Goal: Task Accomplishment & Management: Manage account settings

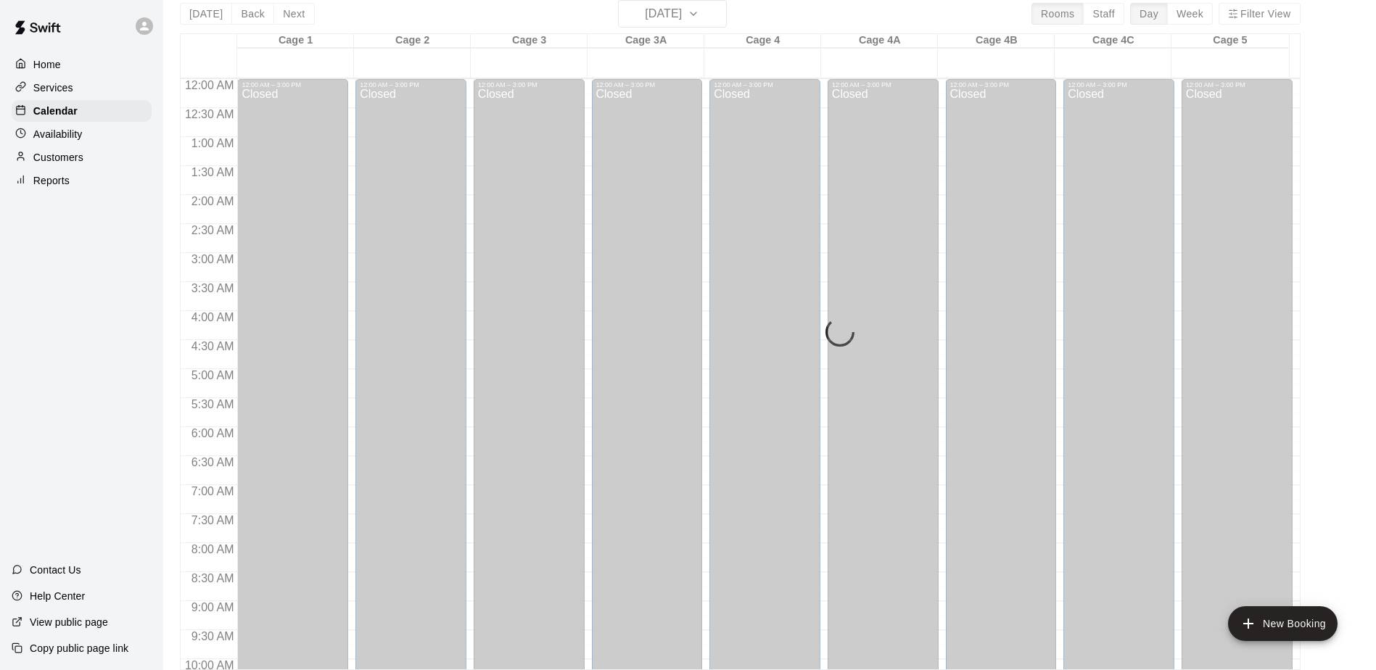
scroll to position [659, 0]
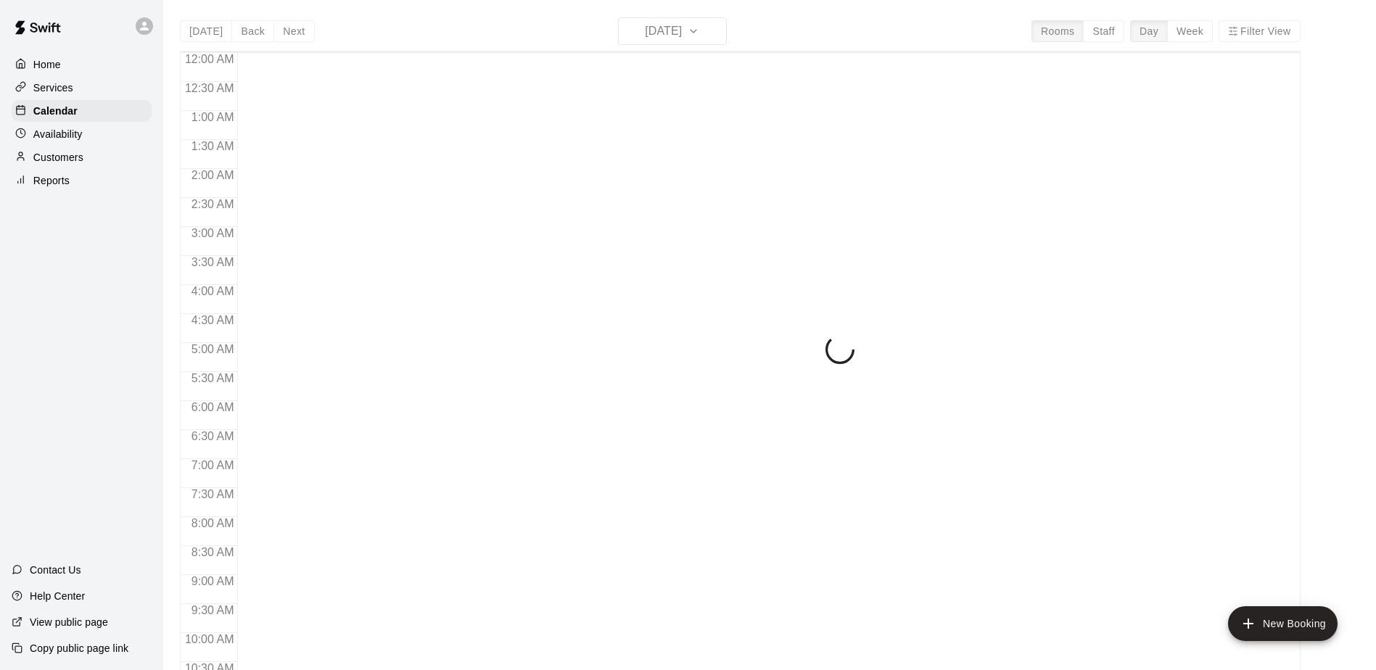
scroll to position [759, 0]
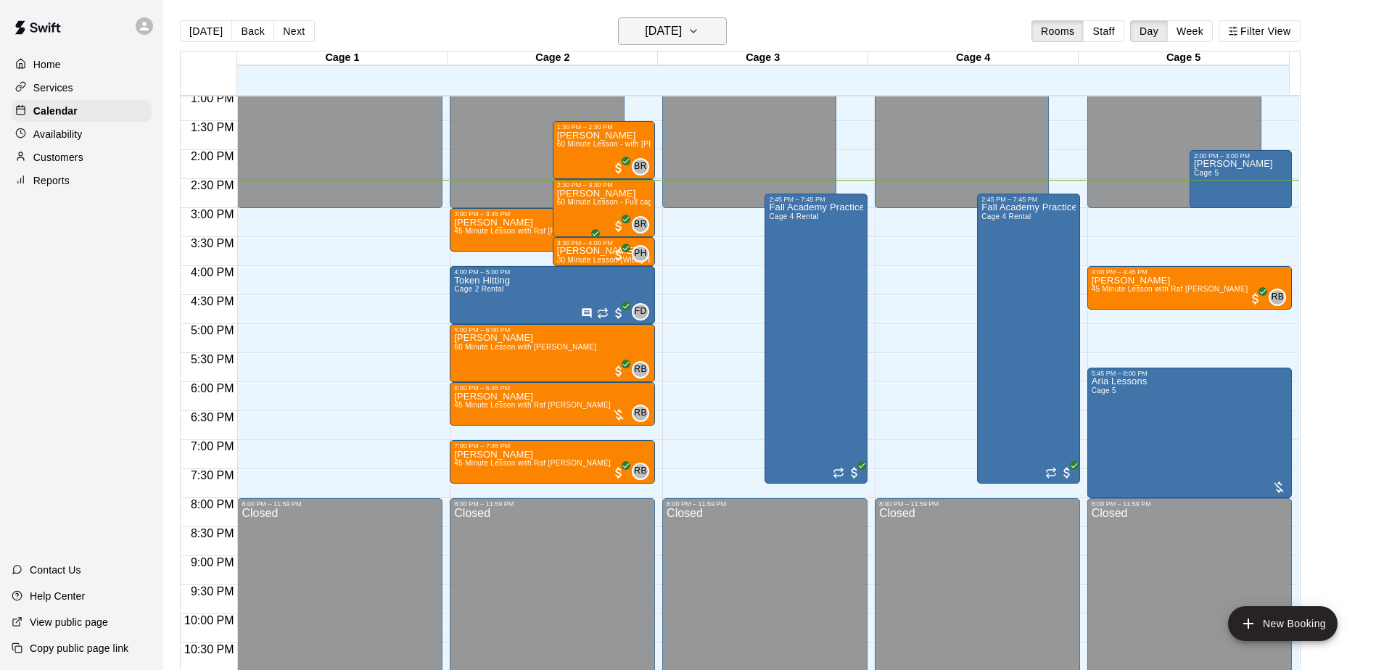
click at [719, 25] on button "[DATE]" at bounding box center [672, 31] width 109 height 28
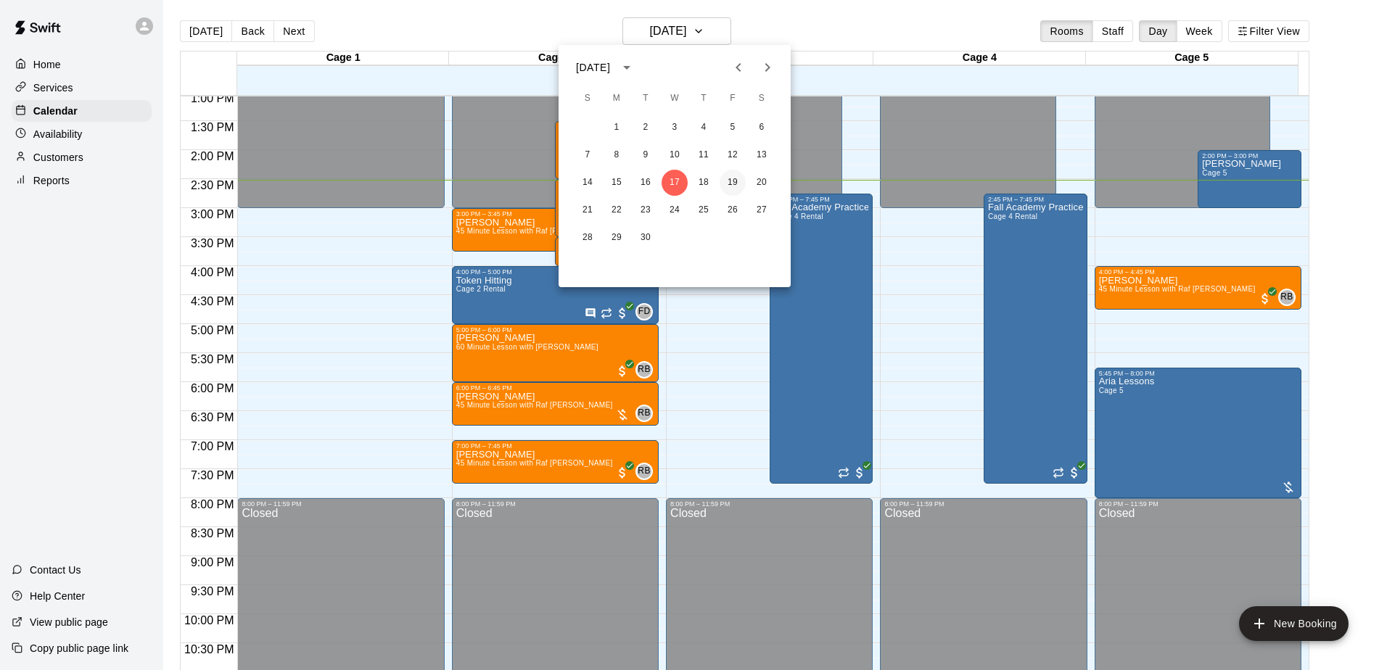
click at [731, 175] on button "19" at bounding box center [733, 183] width 26 height 26
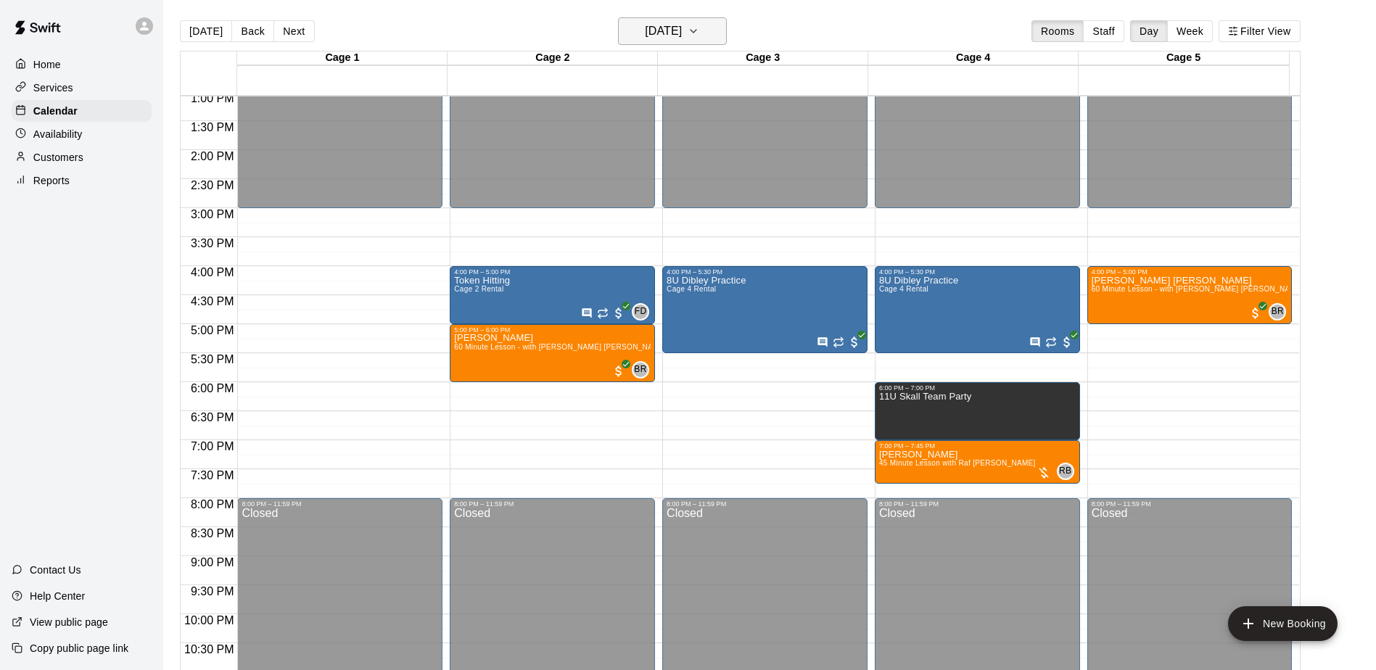
click at [682, 38] on h6 "Friday Sep 19" at bounding box center [663, 31] width 37 height 20
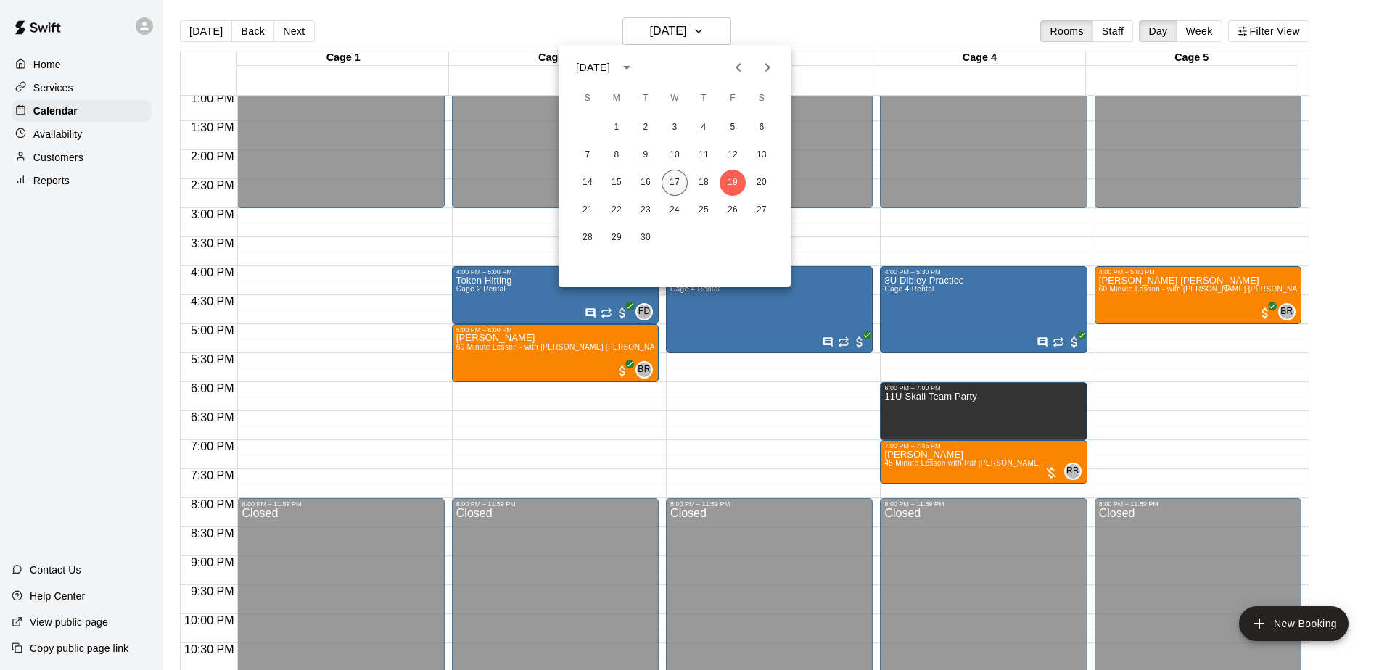
click at [682, 186] on button "17" at bounding box center [675, 183] width 26 height 26
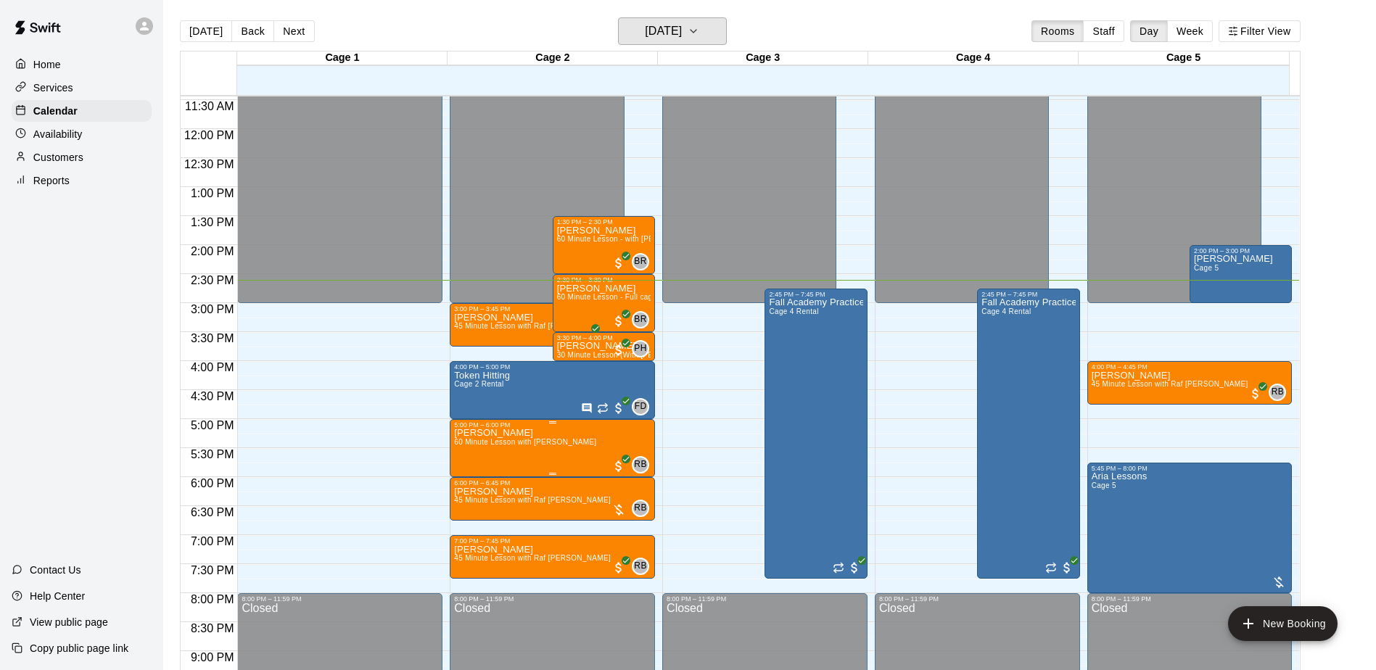
scroll to position [614, 0]
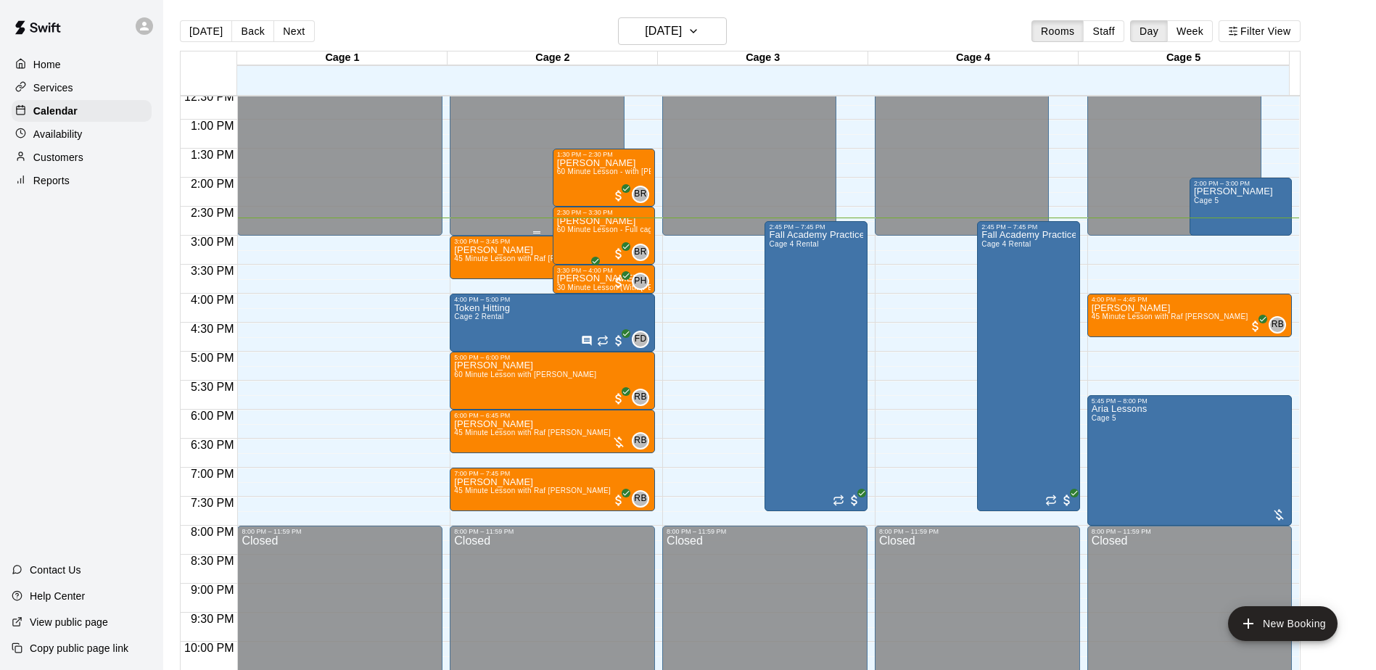
scroll to position [659, 0]
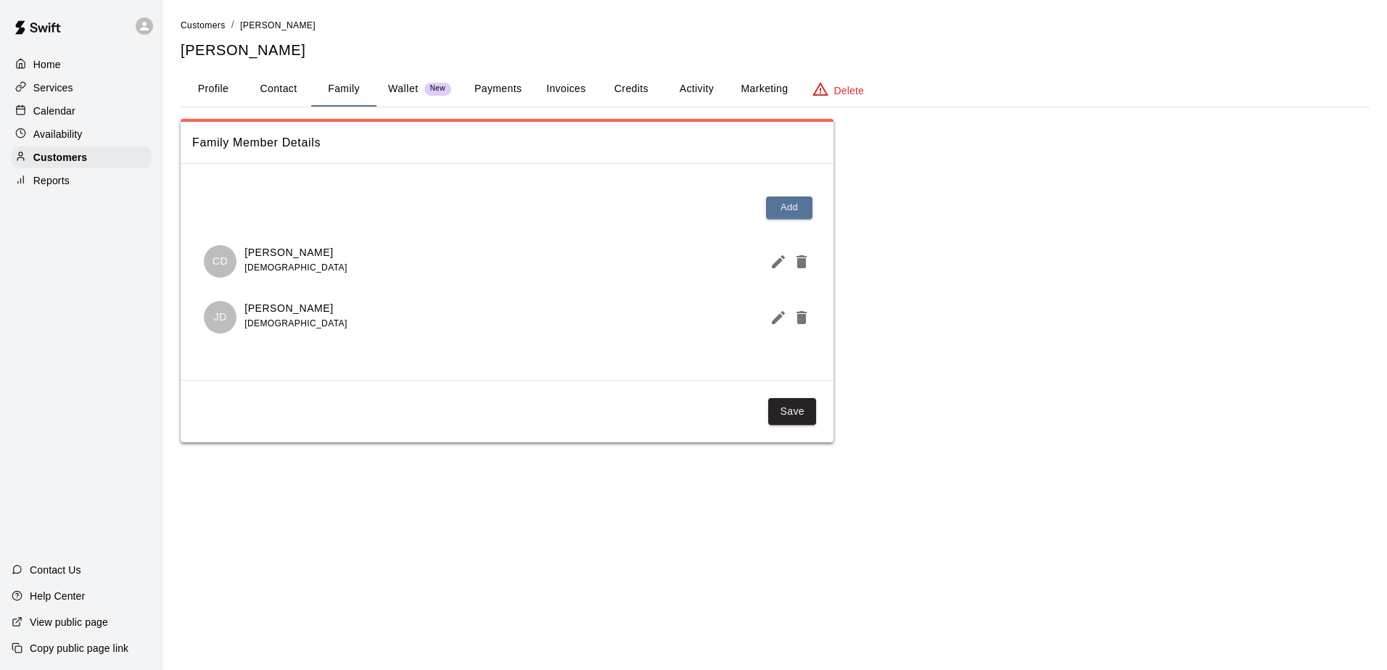
click at [229, 86] on button "Profile" at bounding box center [213, 89] width 65 height 35
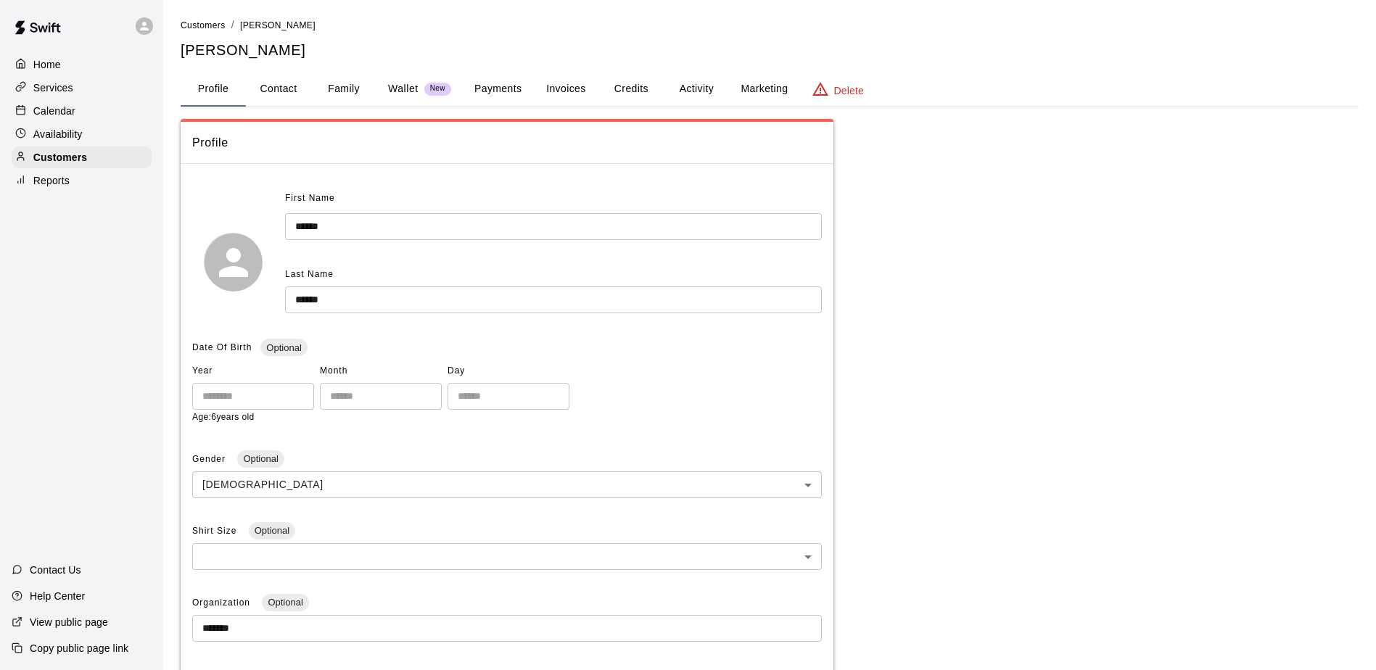
click at [74, 116] on p "Calendar" at bounding box center [54, 111] width 42 height 15
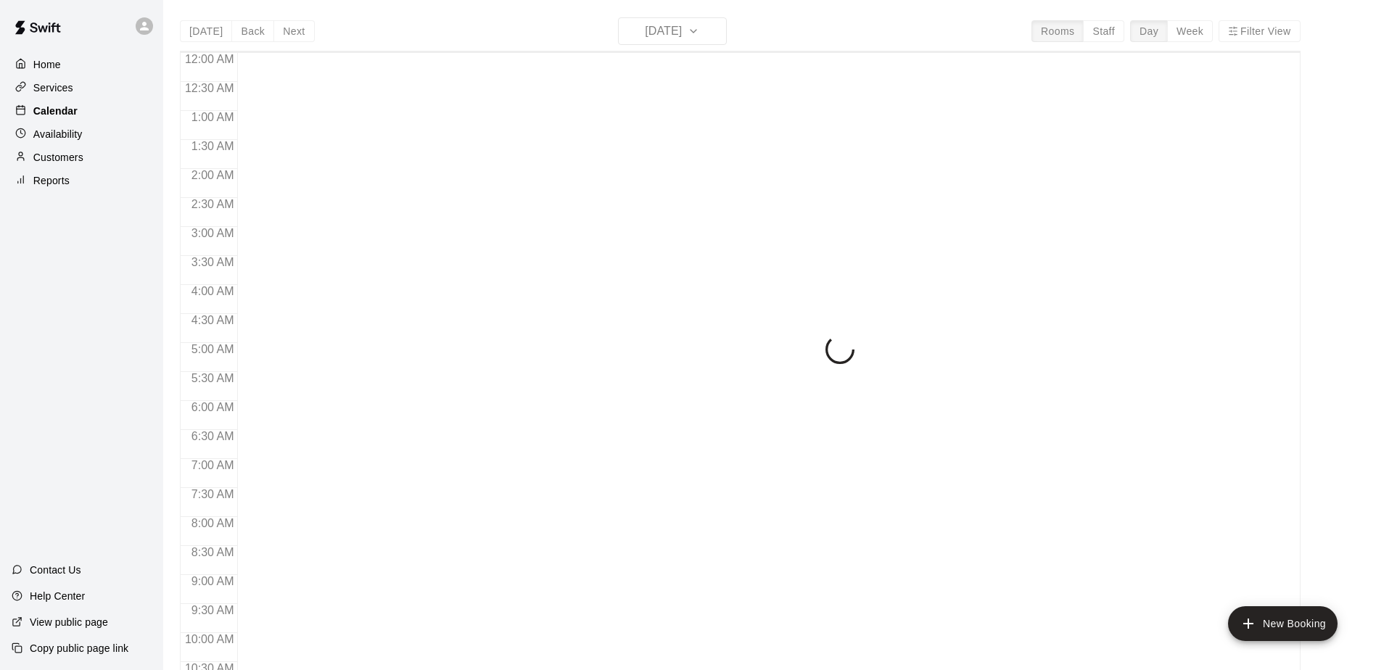
scroll to position [759, 0]
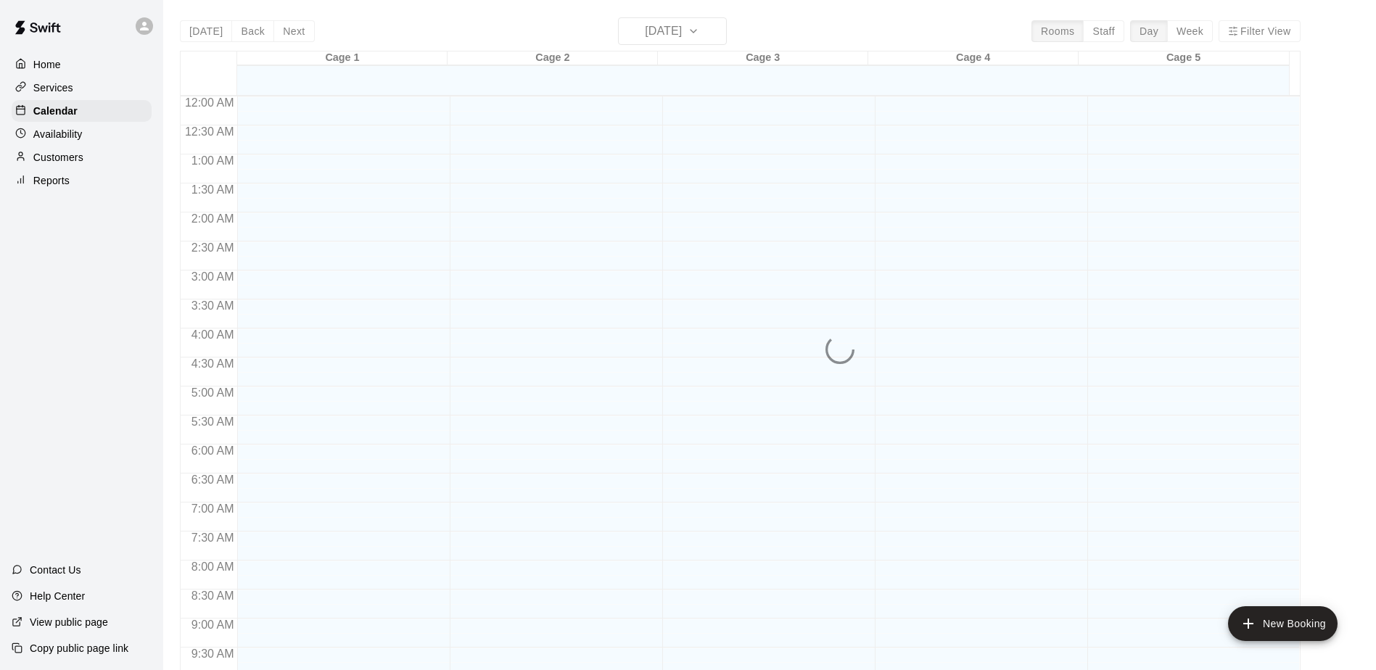
scroll to position [759, 0]
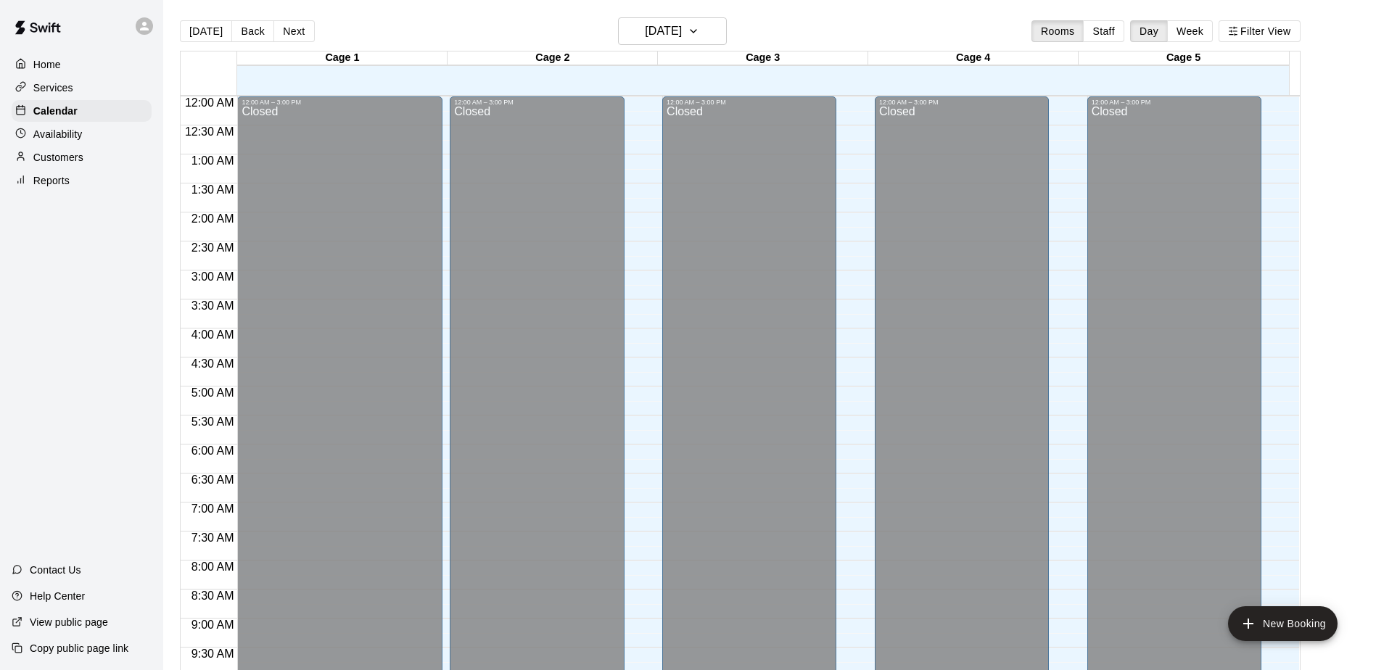
scroll to position [759, 0]
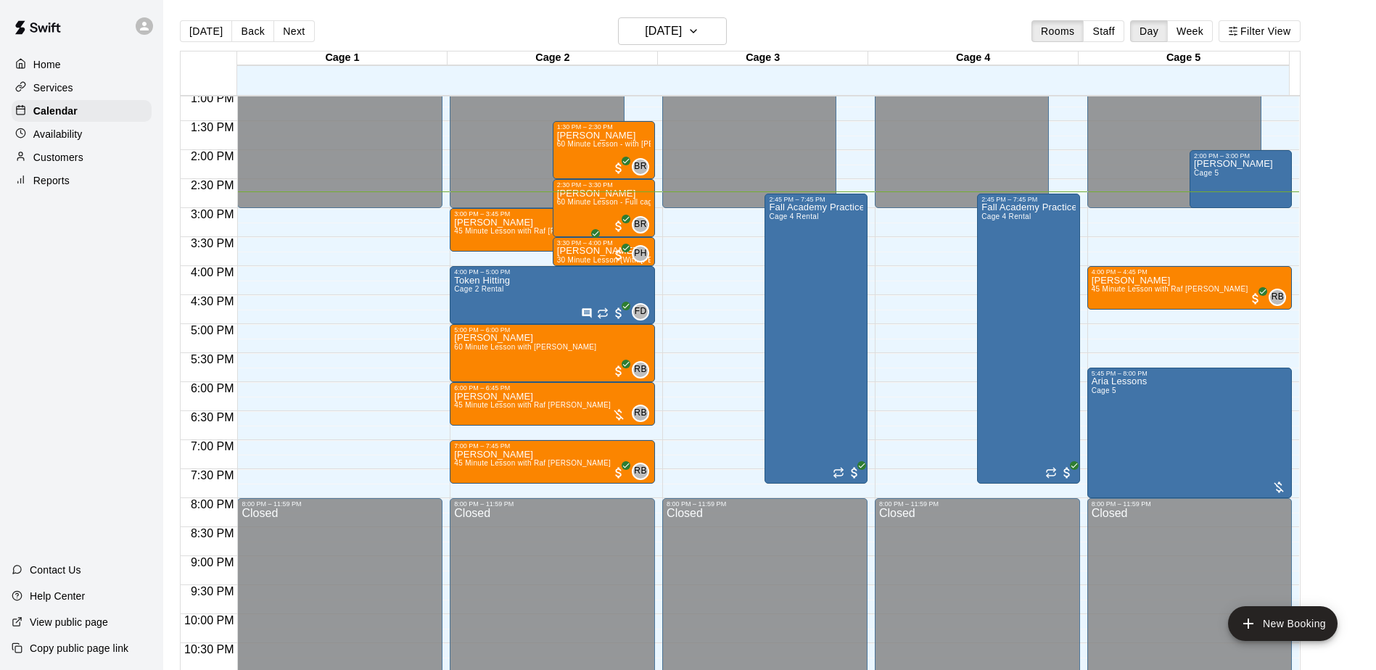
click at [59, 165] on p "Customers" at bounding box center [58, 157] width 50 height 15
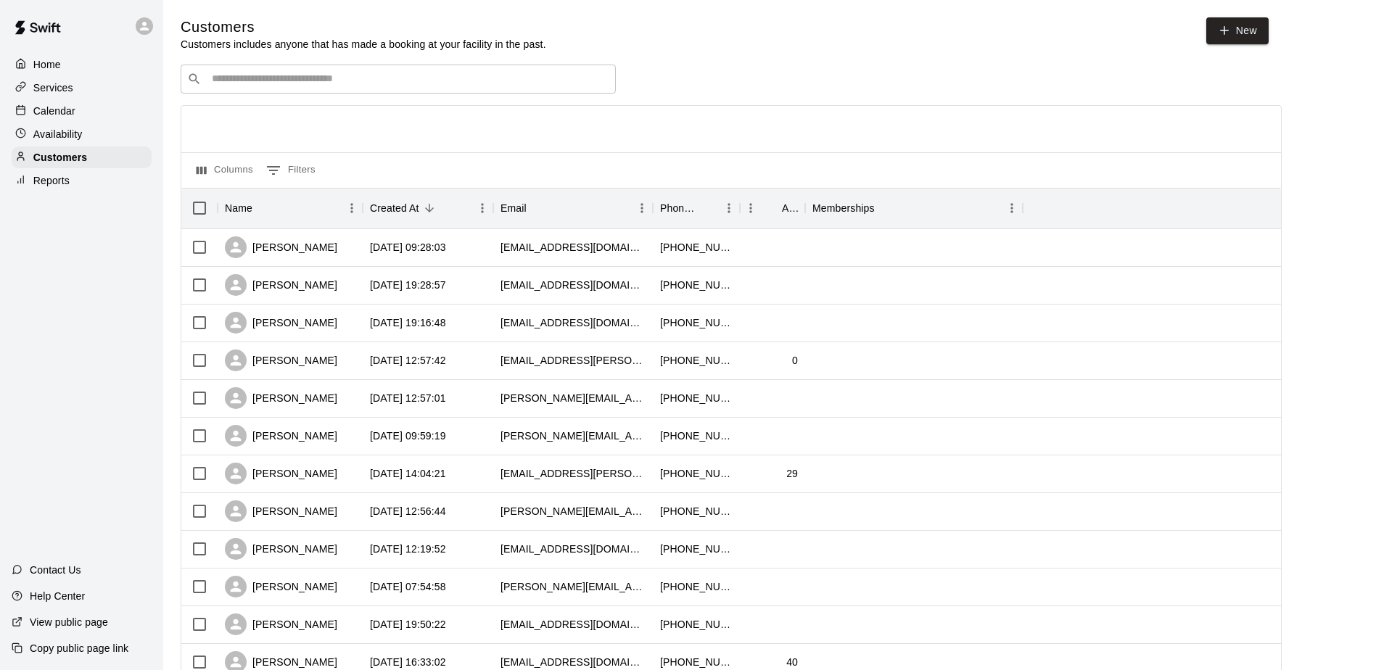
click at [268, 86] on input "Search customers by name or email" at bounding box center [409, 79] width 402 height 15
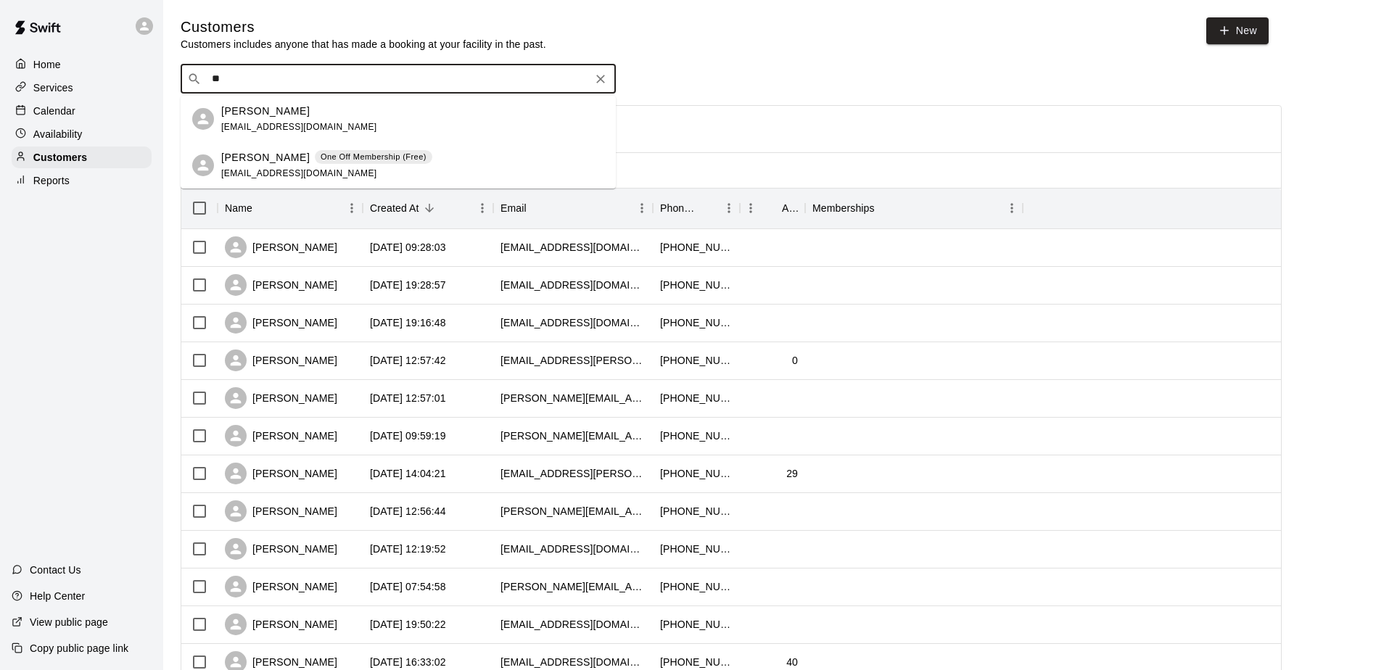
type input "*"
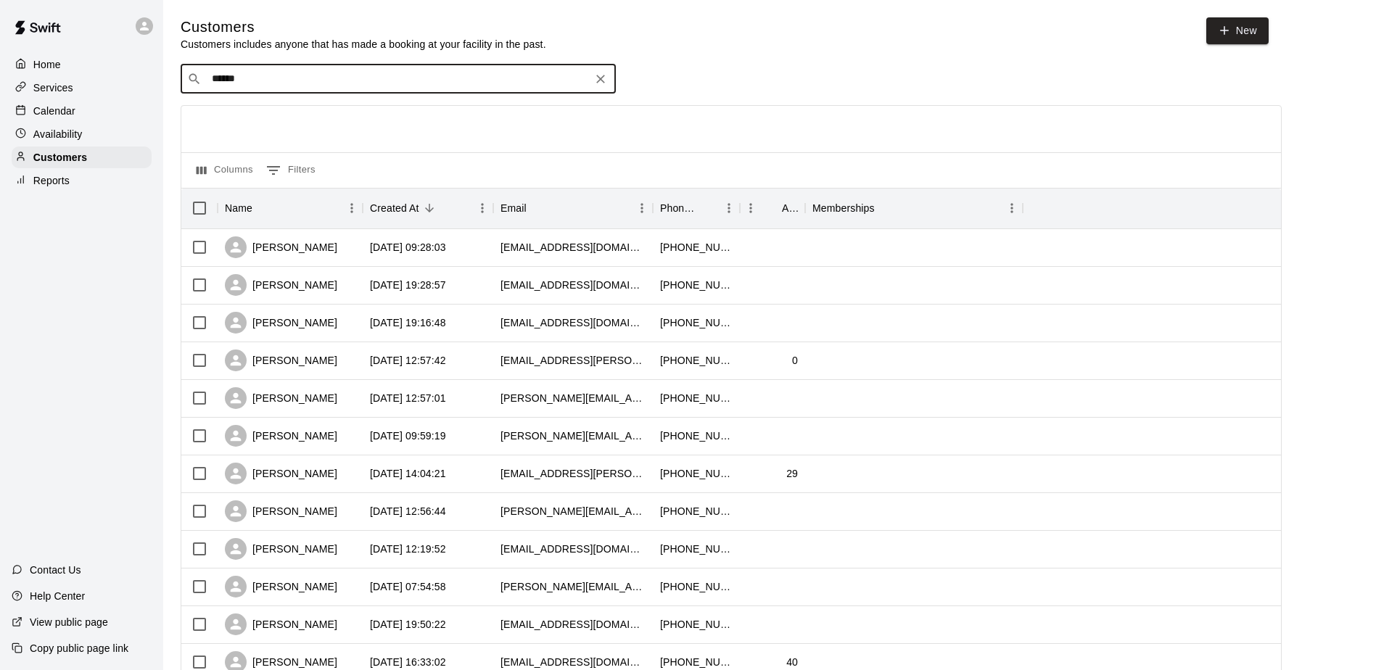
type input "*******"
click at [332, 70] on div "​ ******* ​" at bounding box center [398, 79] width 435 height 29
click at [599, 84] on icon "Clear" at bounding box center [601, 79] width 15 height 15
click at [81, 117] on div "Calendar" at bounding box center [82, 111] width 140 height 22
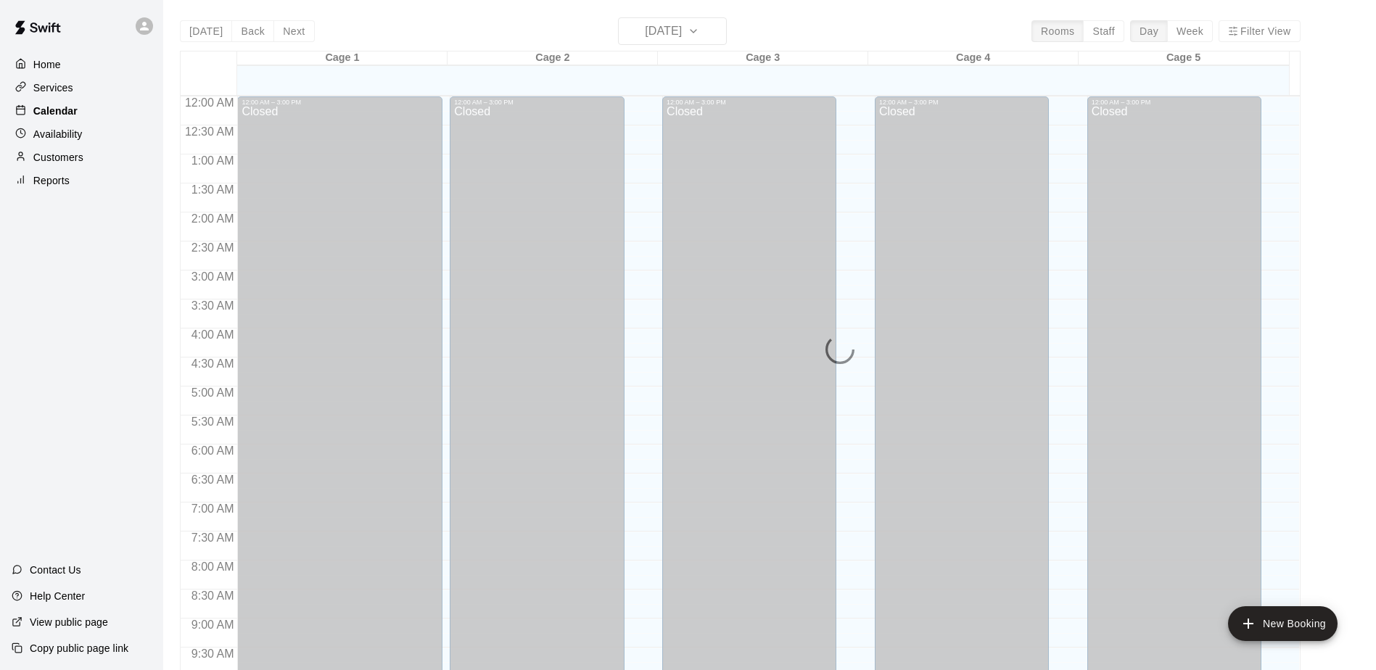
scroll to position [759, 0]
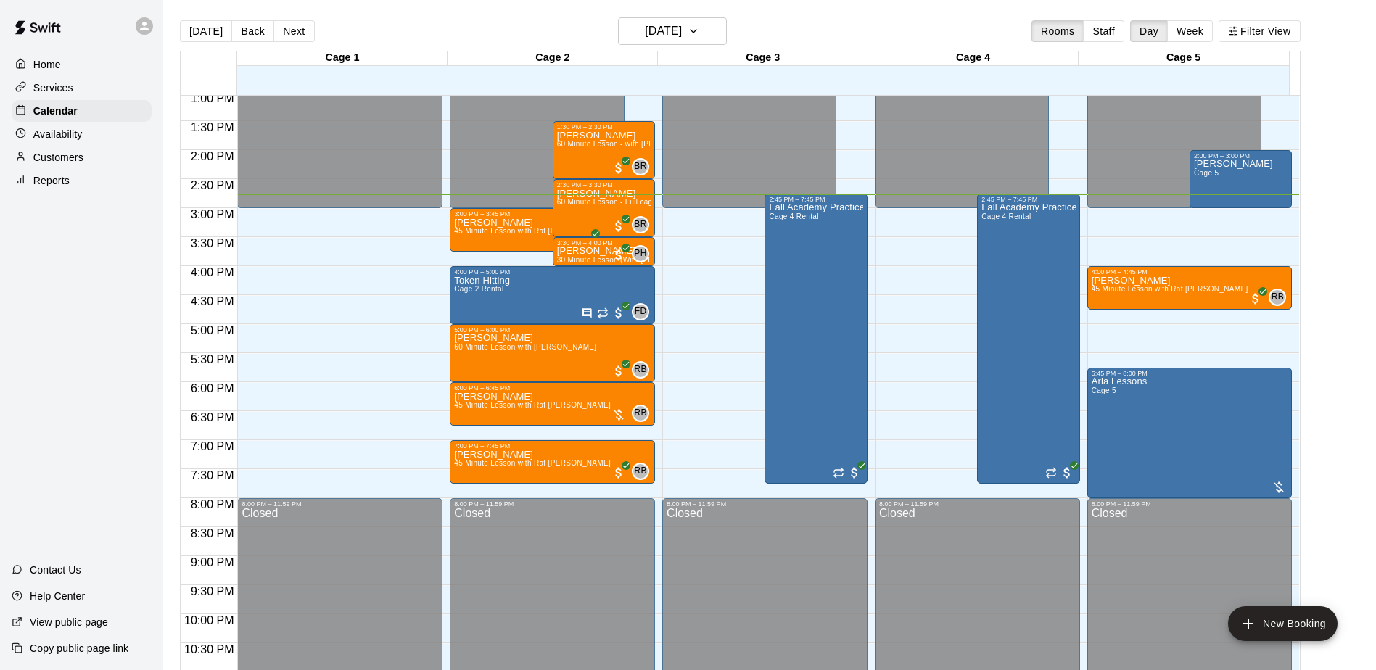
click at [80, 149] on div "Customers" at bounding box center [82, 158] width 140 height 22
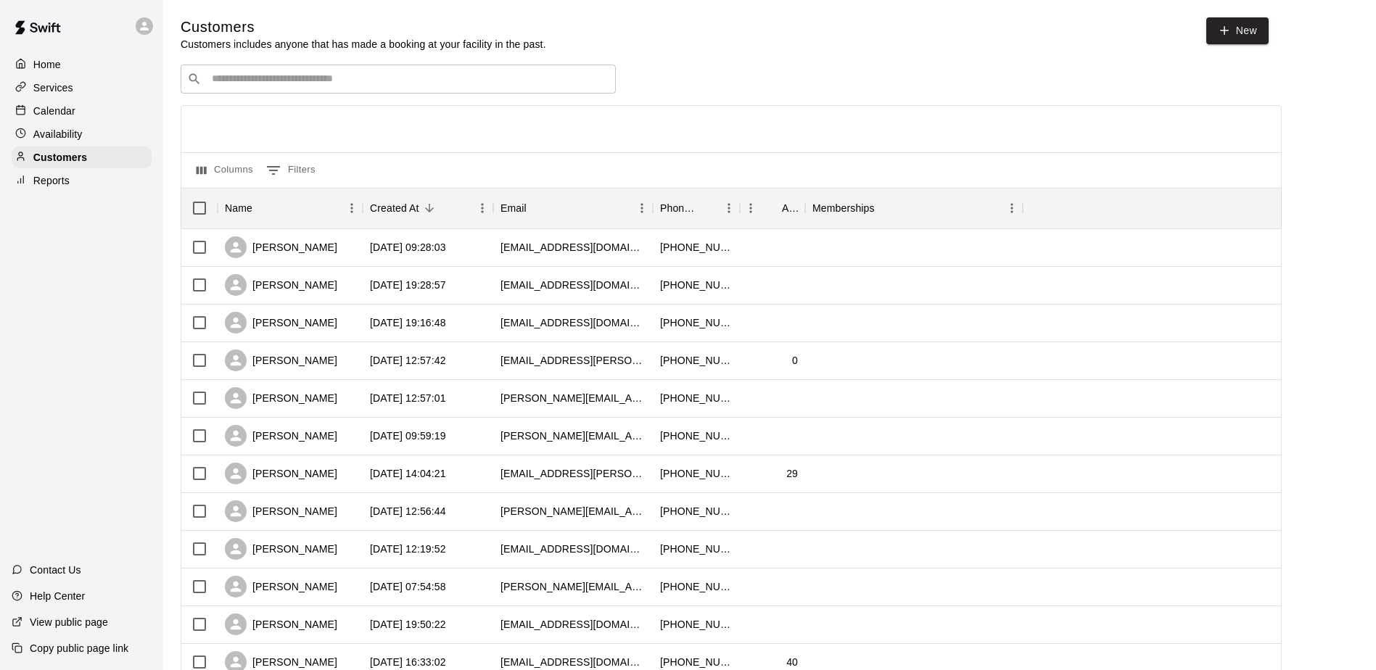
click at [78, 118] on div "Calendar" at bounding box center [82, 111] width 140 height 22
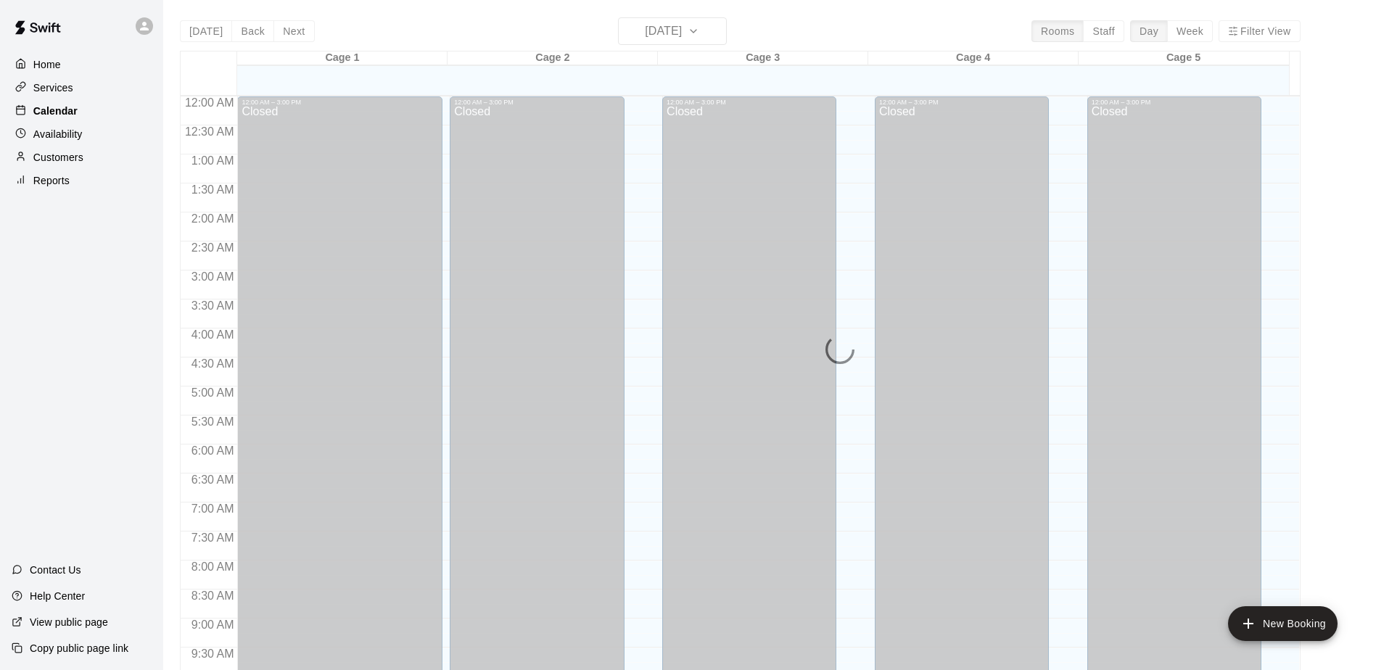
scroll to position [759, 0]
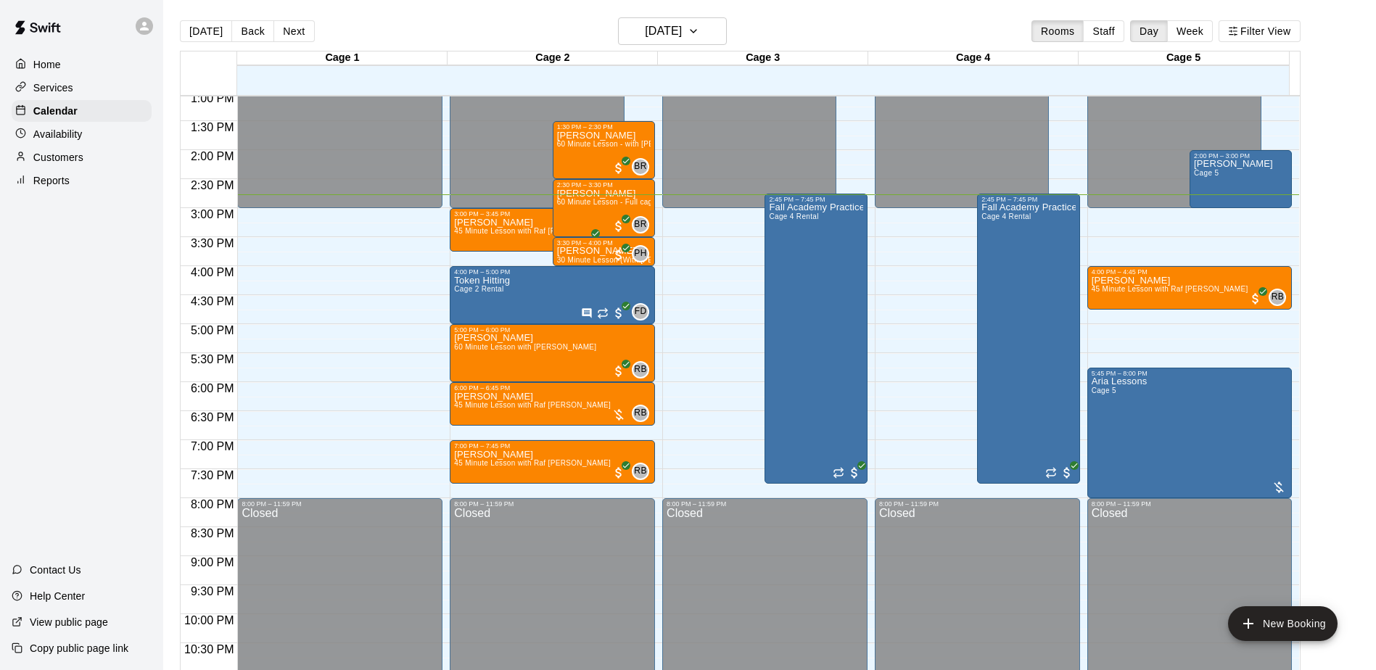
click at [78, 135] on p "Availability" at bounding box center [57, 134] width 49 height 15
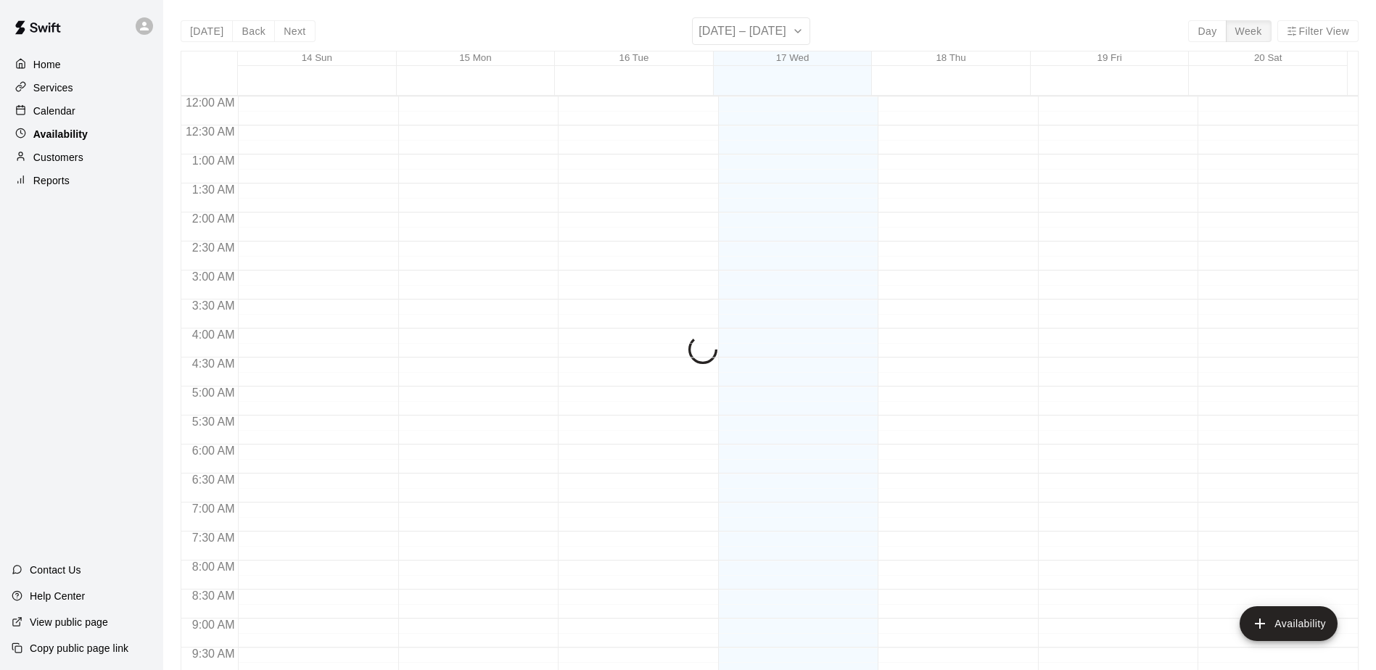
scroll to position [803, 0]
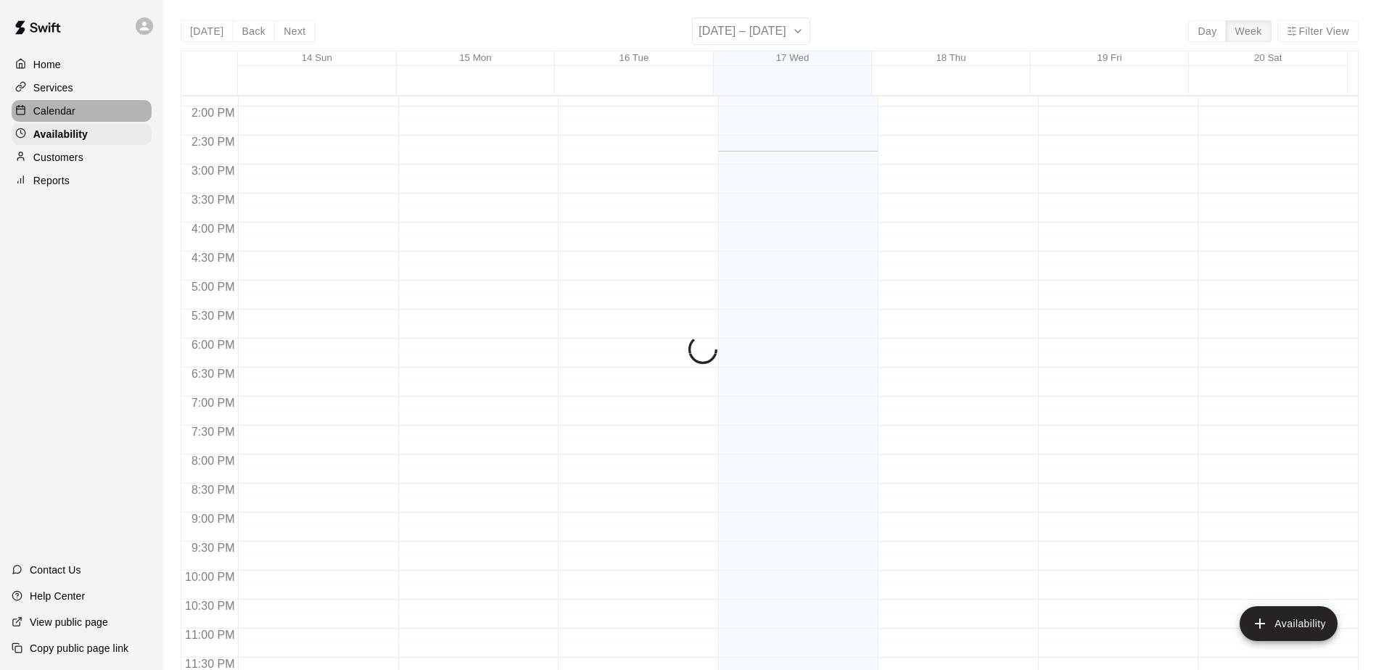
click at [75, 118] on div "Calendar" at bounding box center [82, 111] width 140 height 22
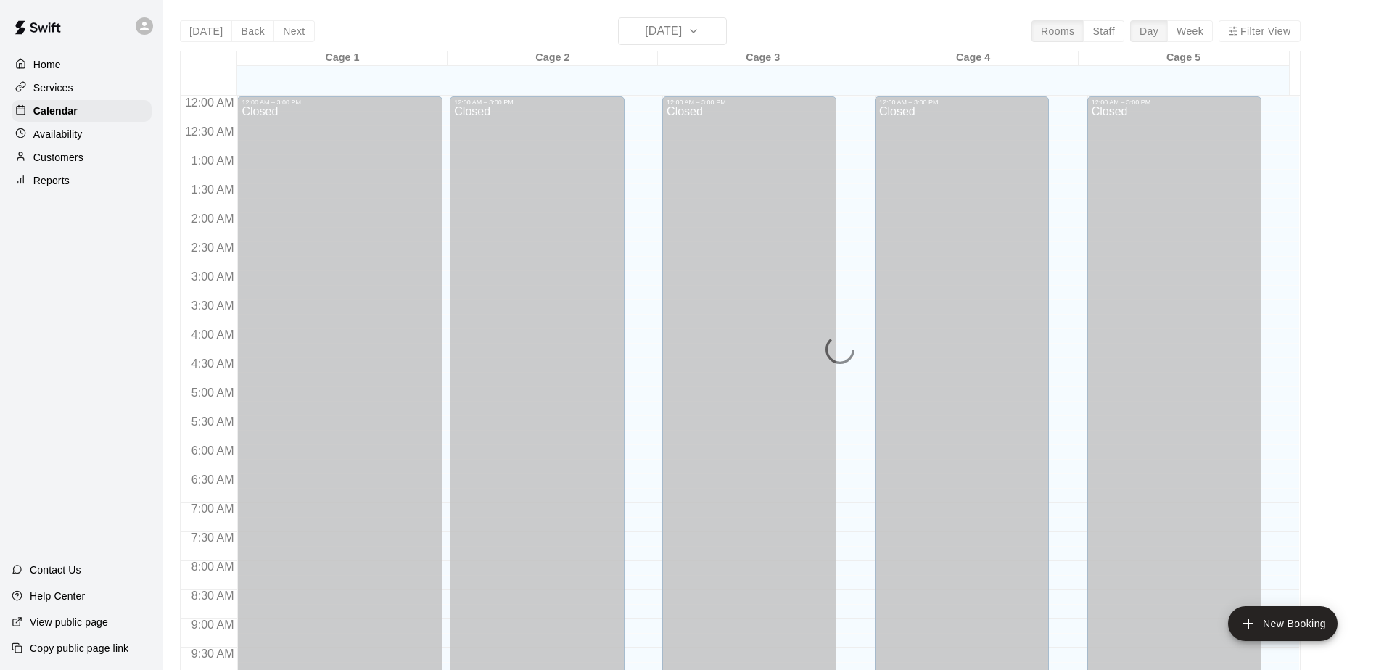
scroll to position [759, 0]
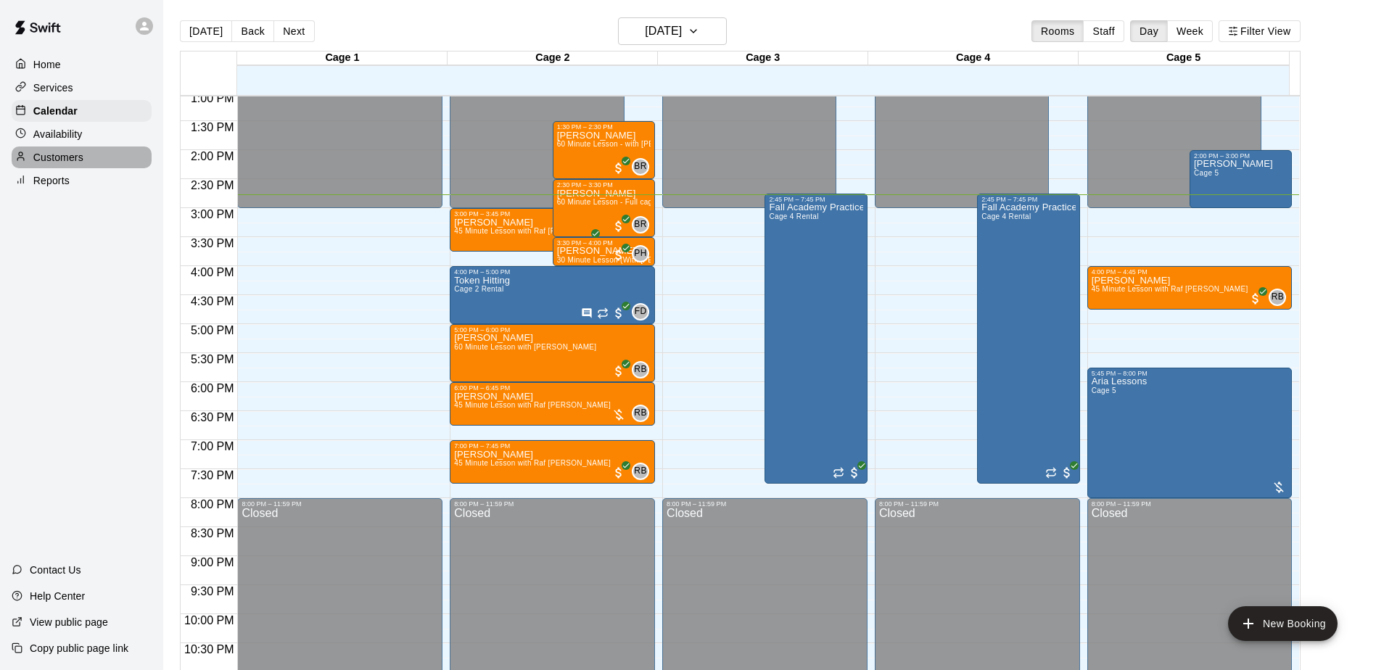
click at [84, 163] on div "Customers" at bounding box center [82, 158] width 140 height 22
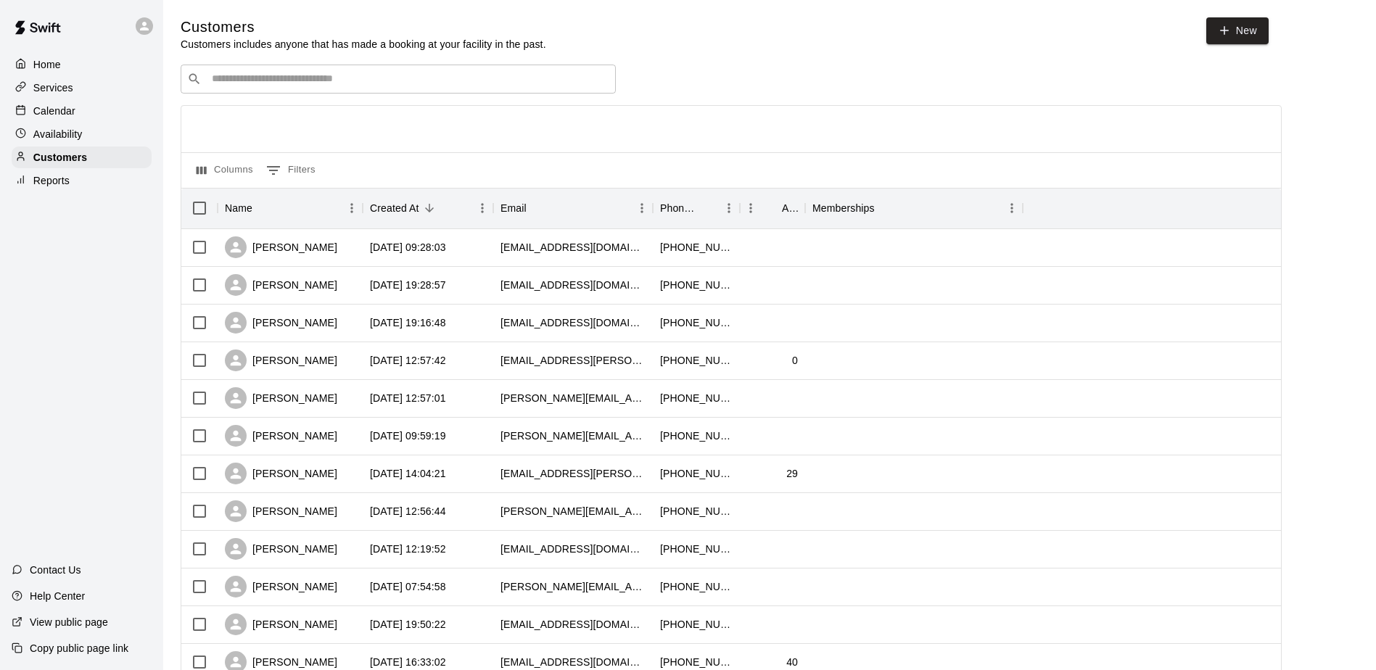
click at [62, 120] on div "Calendar" at bounding box center [82, 111] width 140 height 22
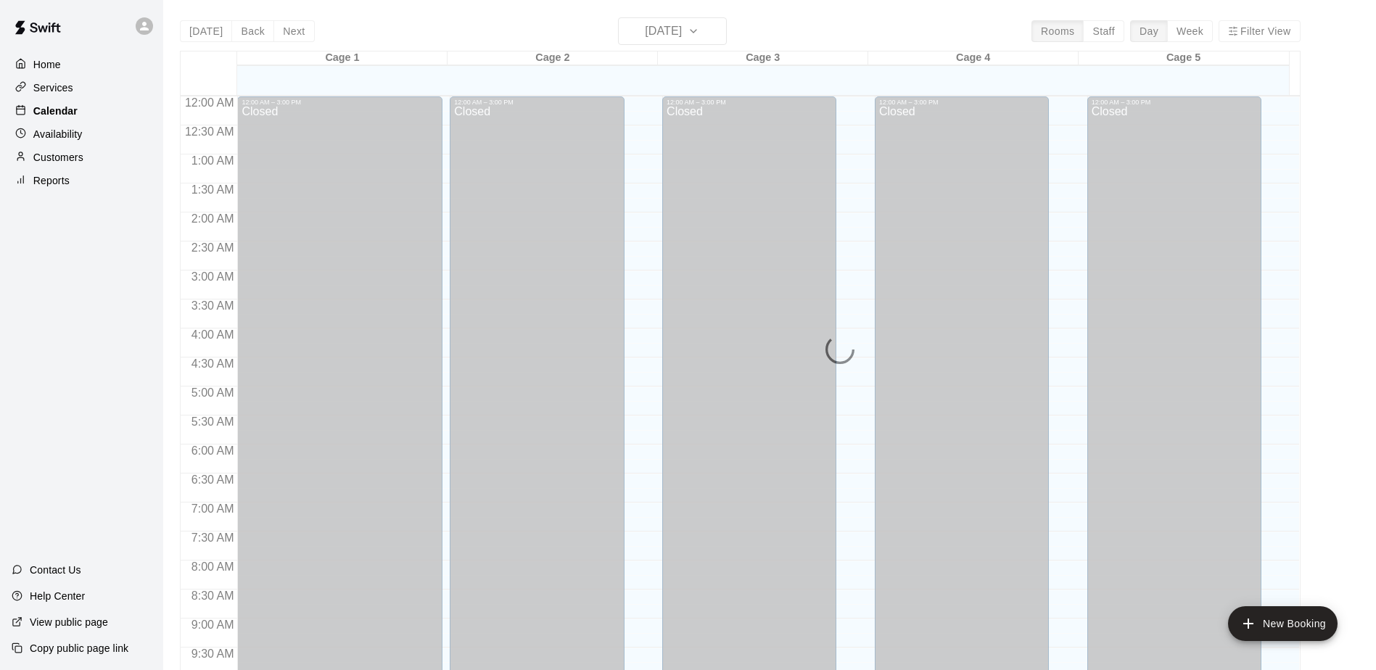
scroll to position [759, 0]
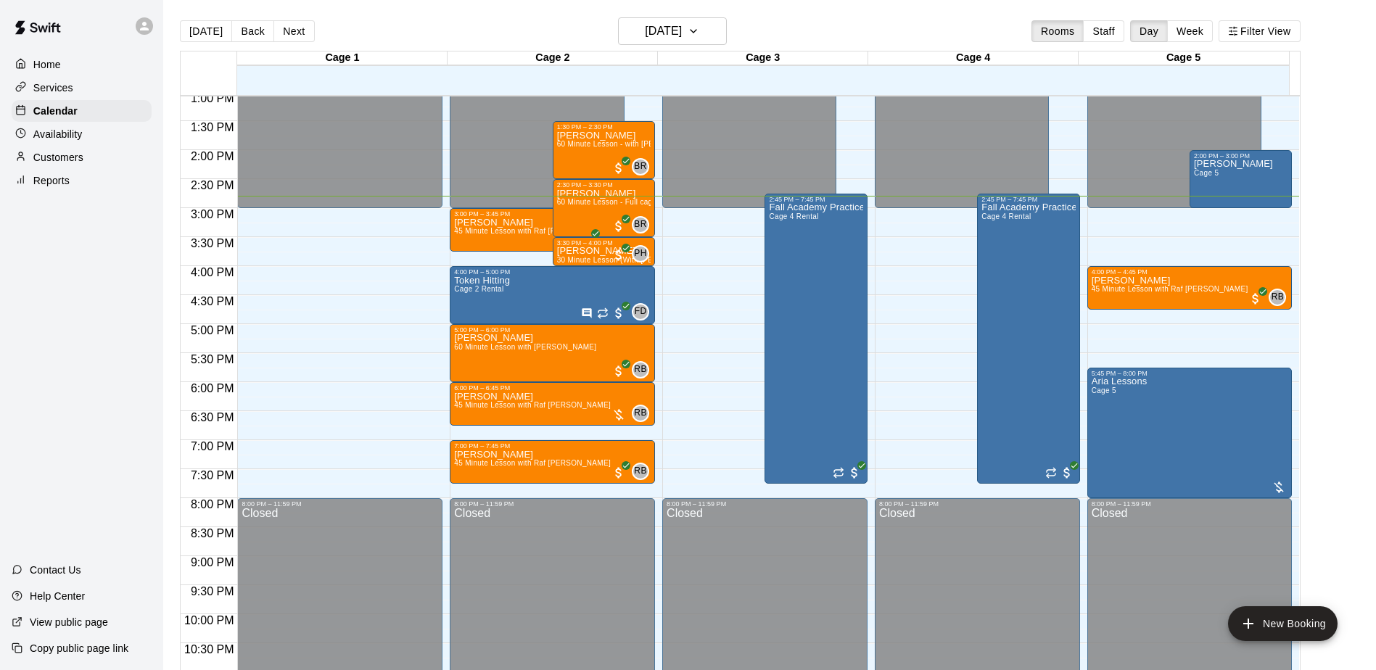
click at [67, 162] on p "Customers" at bounding box center [58, 157] width 50 height 15
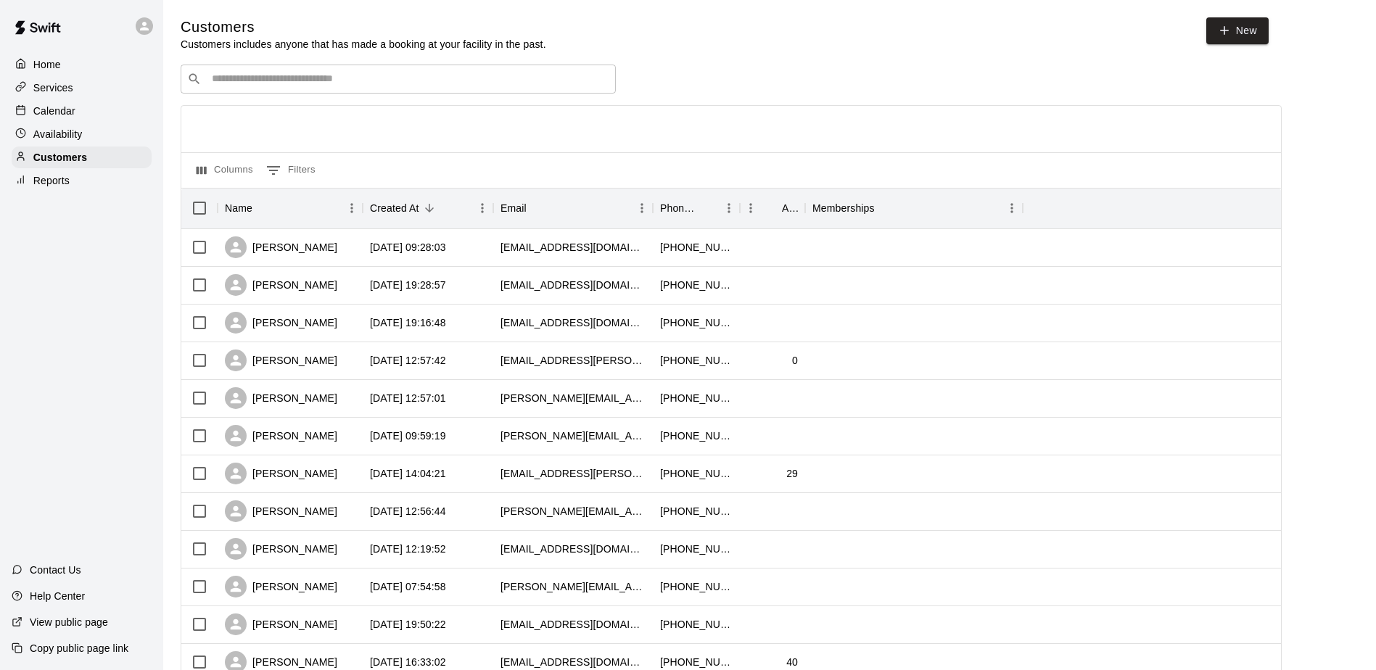
click at [67, 114] on p "Calendar" at bounding box center [54, 111] width 42 height 15
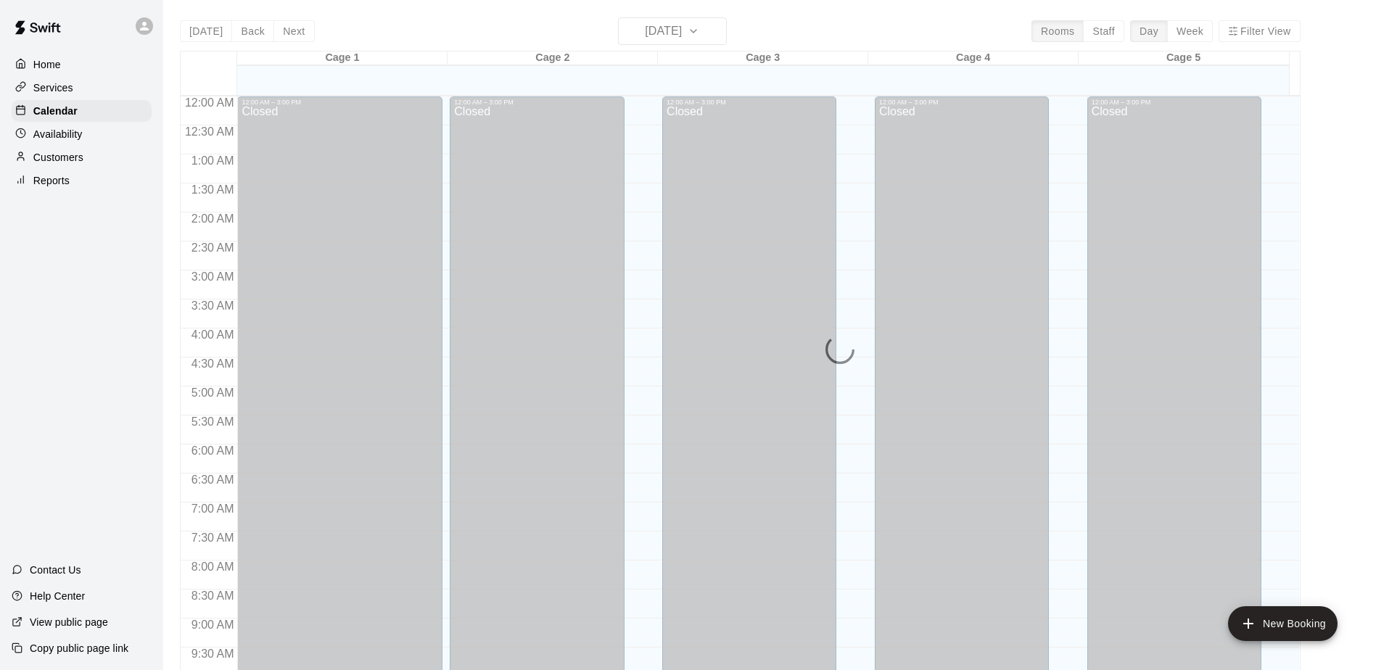
scroll to position [759, 0]
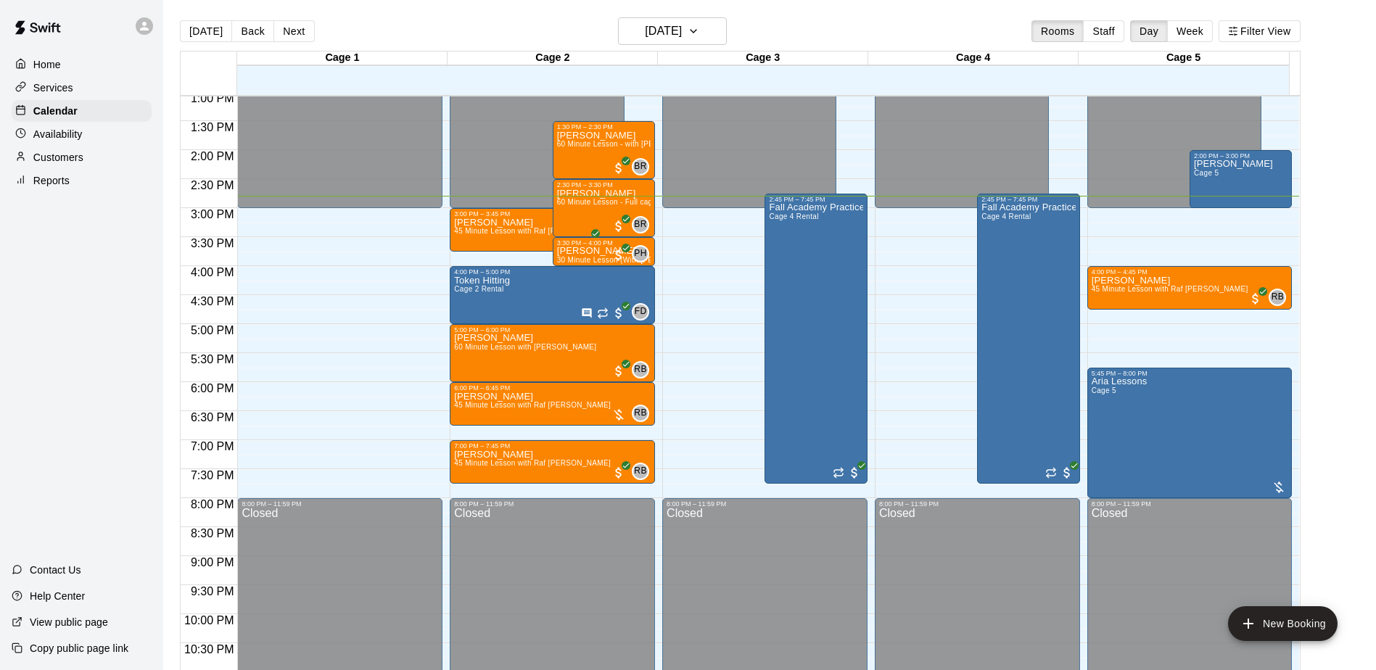
click at [74, 160] on p "Customers" at bounding box center [58, 157] width 50 height 15
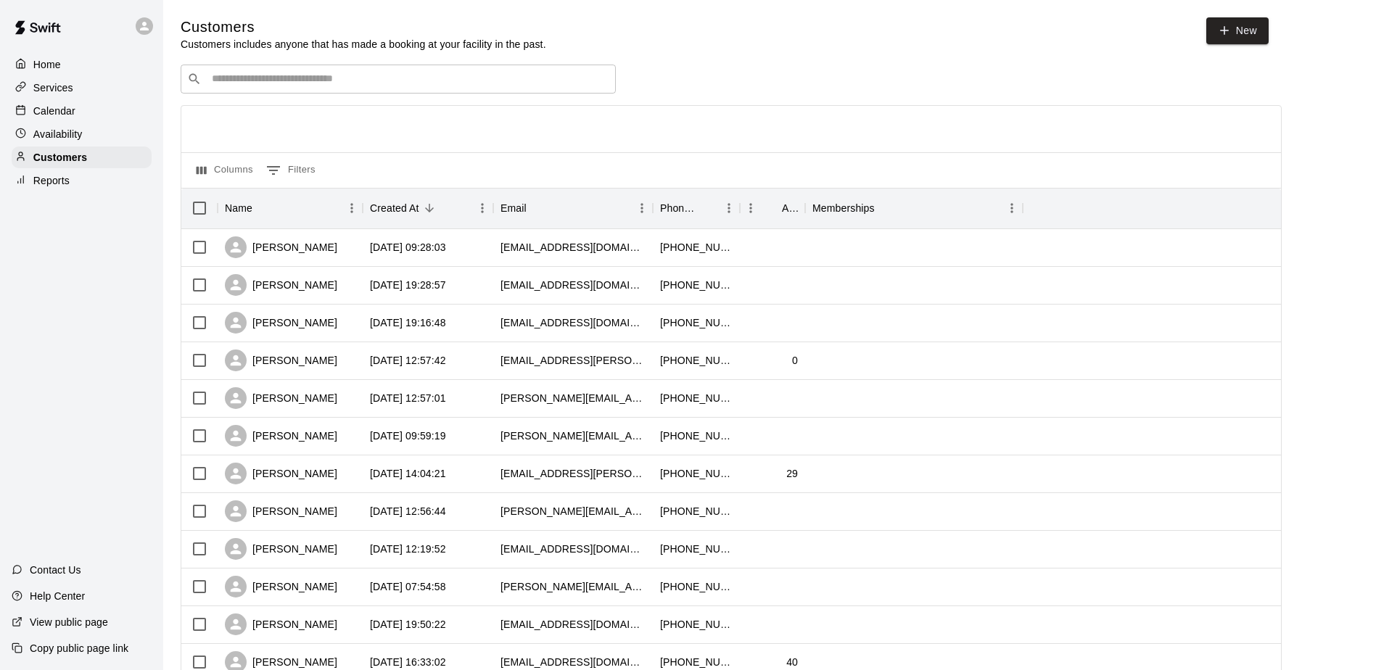
click at [74, 104] on div "Calendar" at bounding box center [82, 111] width 140 height 22
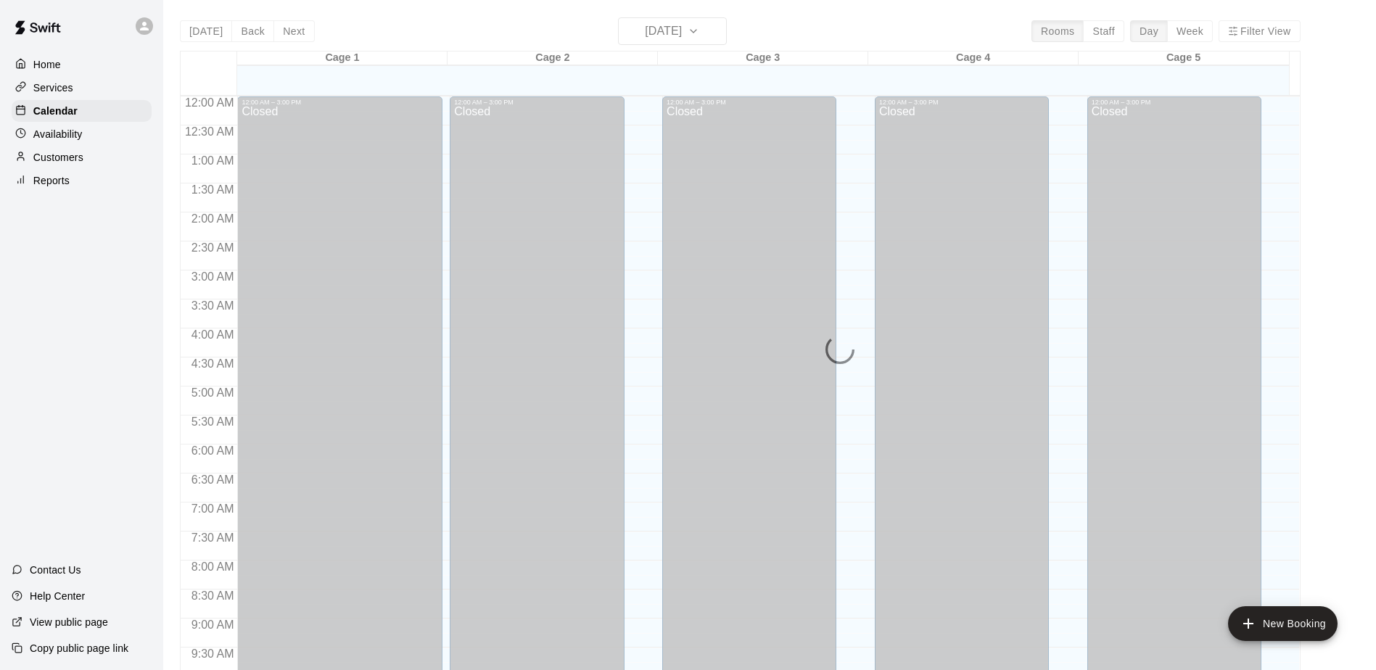
scroll to position [759, 0]
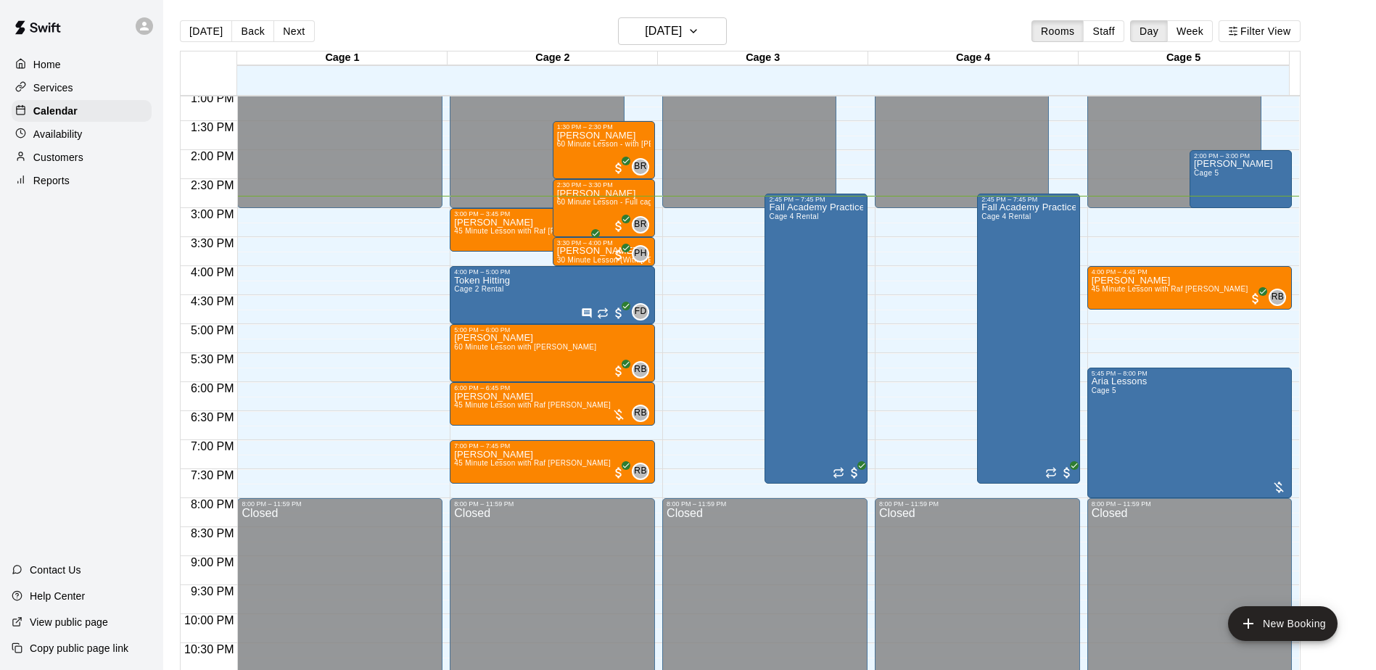
click at [79, 158] on p "Customers" at bounding box center [58, 157] width 50 height 15
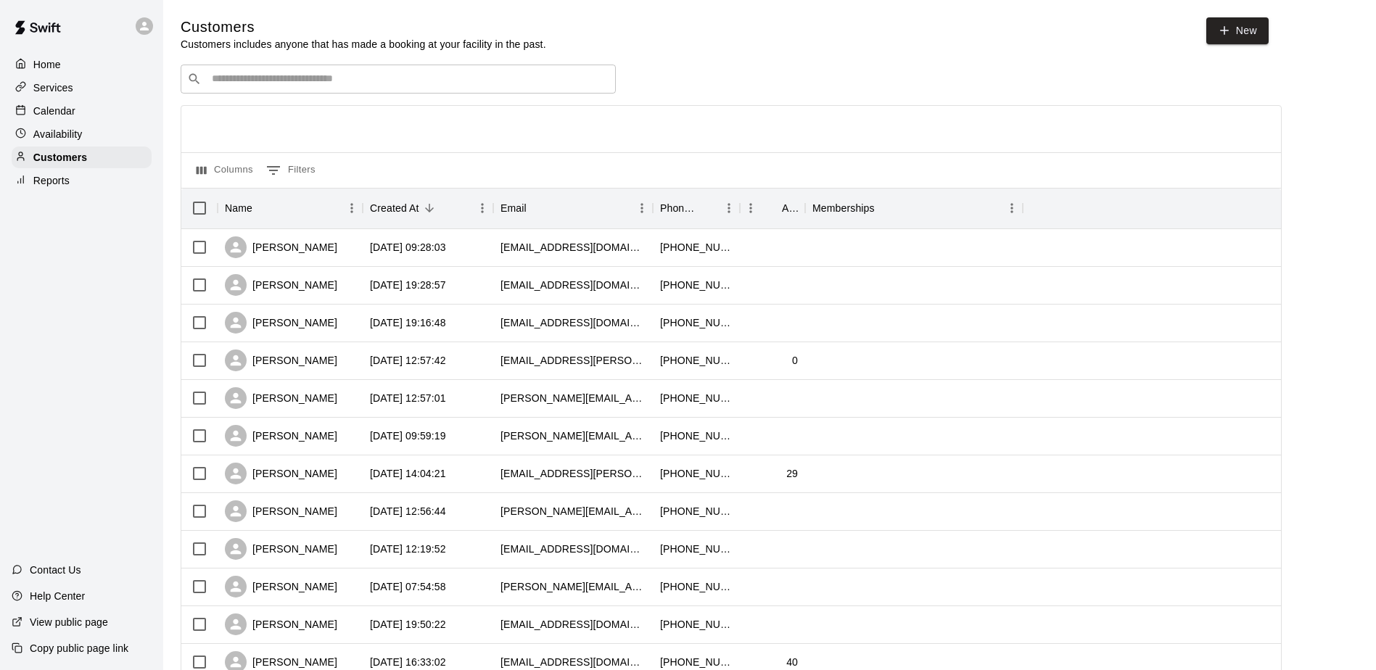
click at [78, 115] on div "Calendar" at bounding box center [82, 111] width 140 height 22
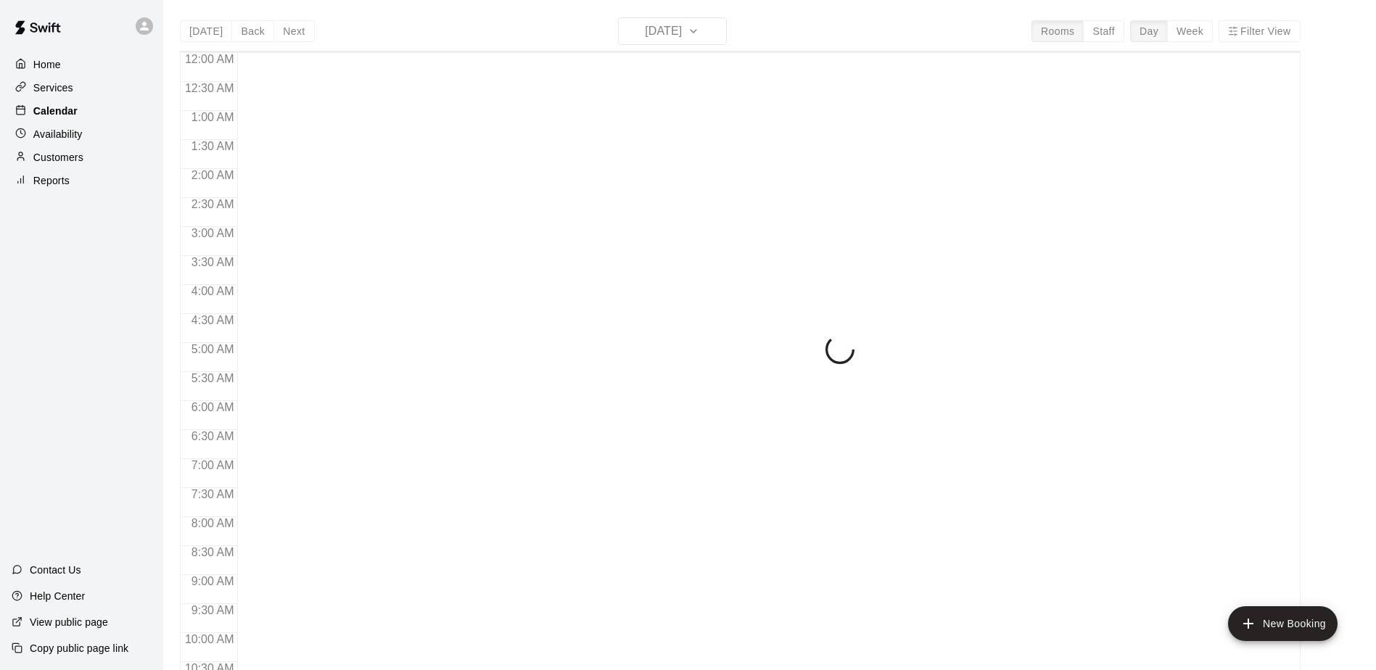
scroll to position [759, 0]
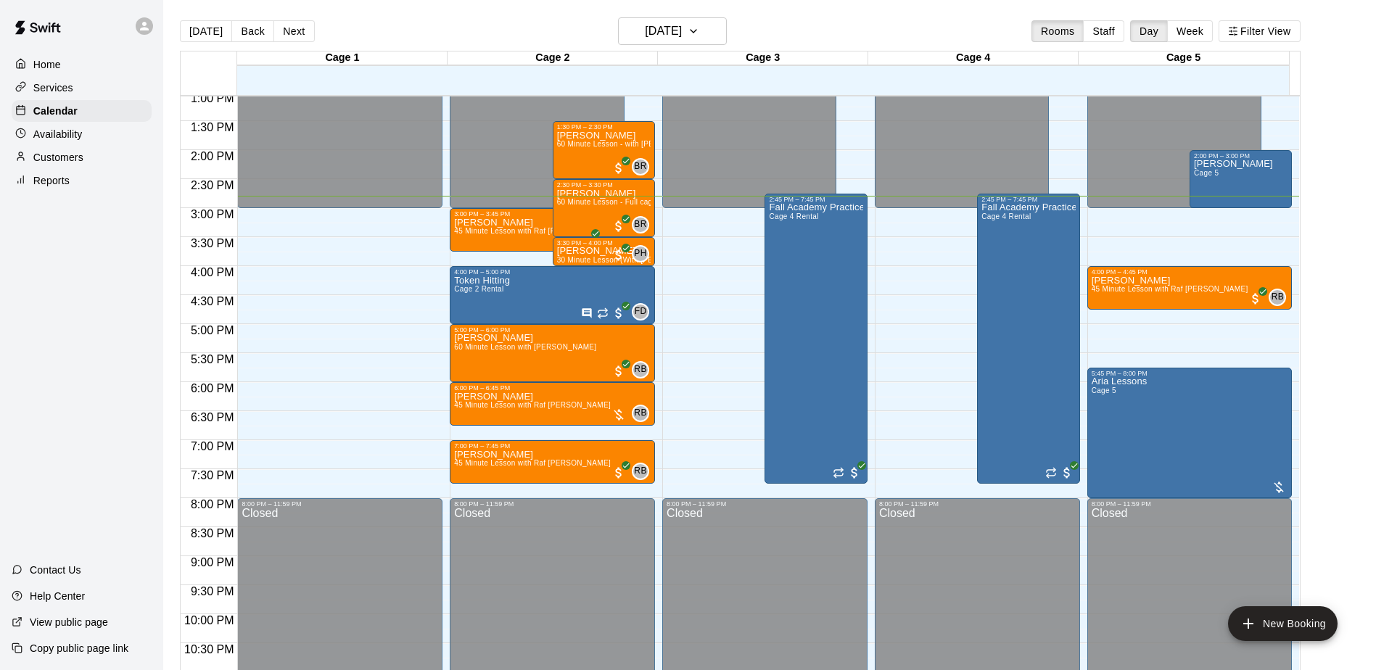
click at [81, 153] on p "Customers" at bounding box center [58, 157] width 50 height 15
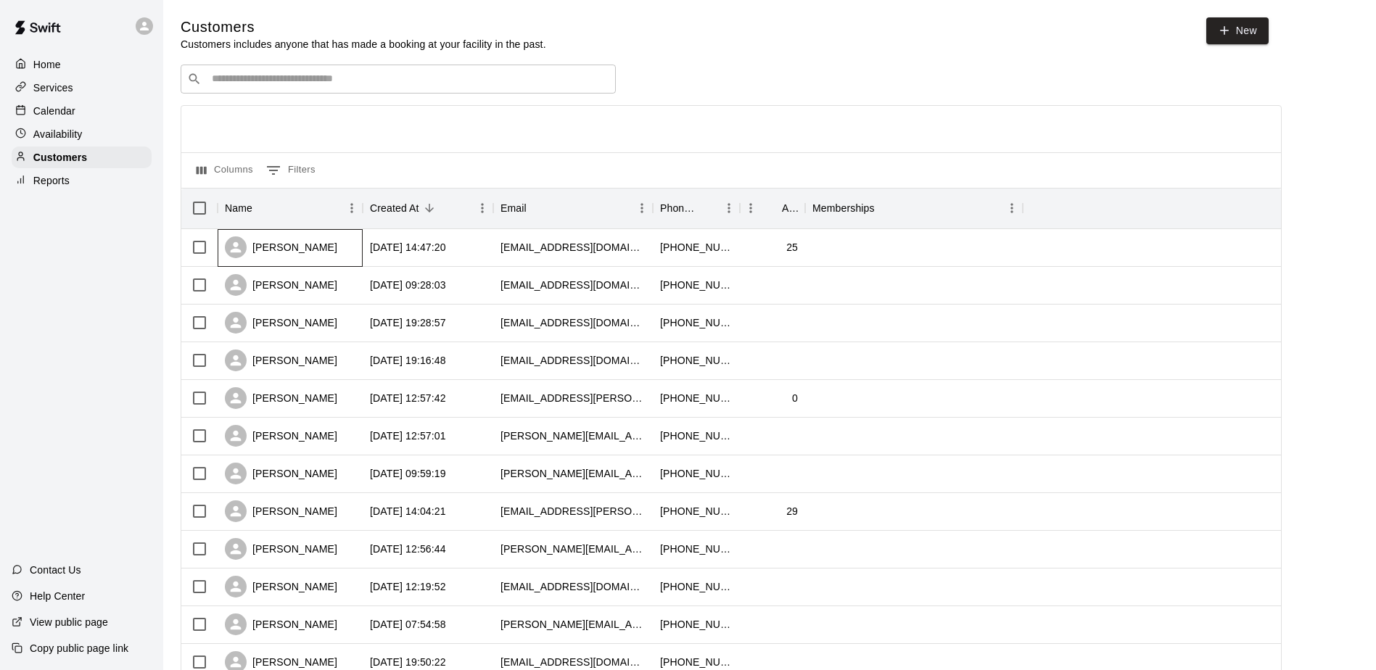
click at [292, 250] on div "Trevor Eichler" at bounding box center [281, 248] width 112 height 22
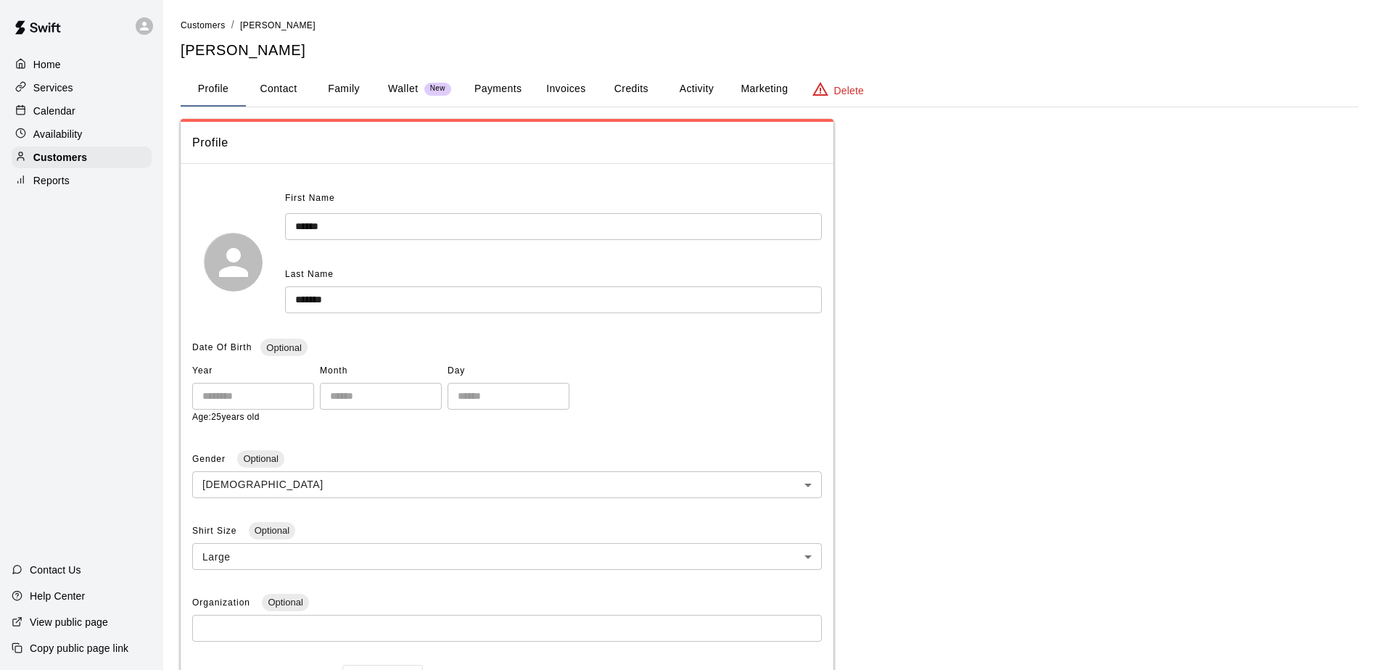
click at [295, 90] on button "Contact" at bounding box center [278, 89] width 65 height 35
select select "**"
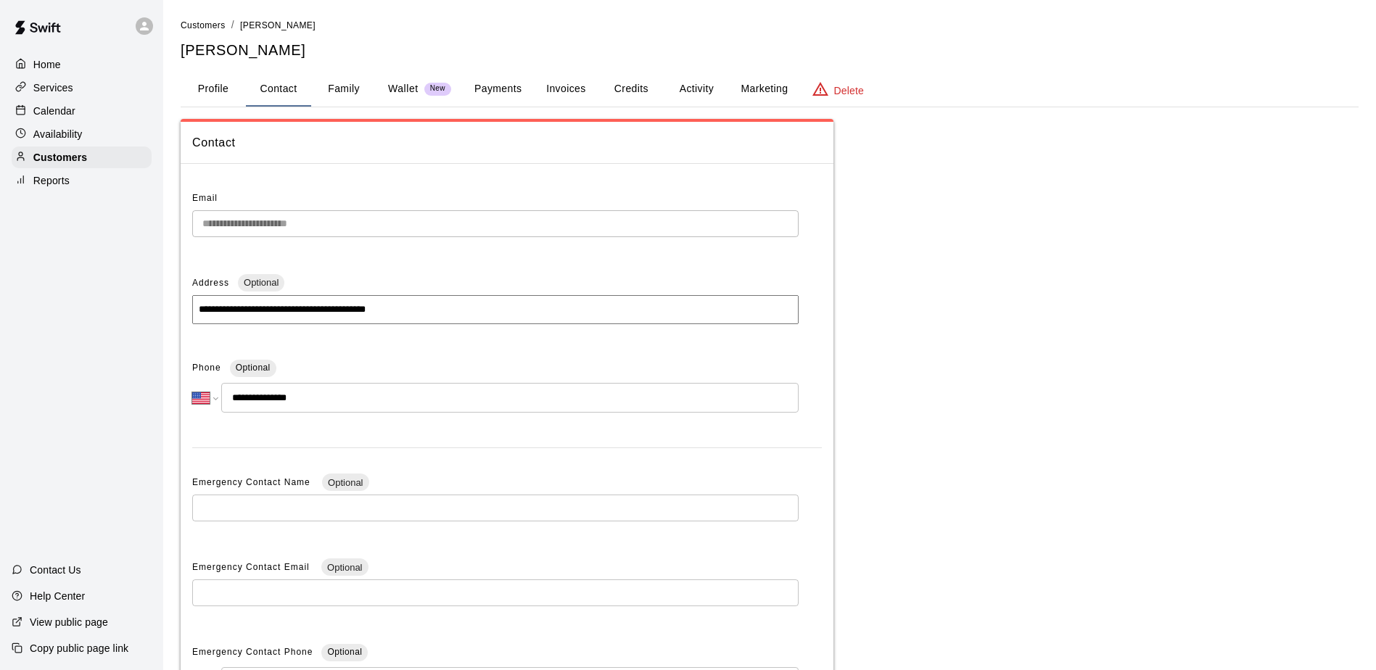
click at [85, 118] on div "Calendar" at bounding box center [82, 111] width 140 height 22
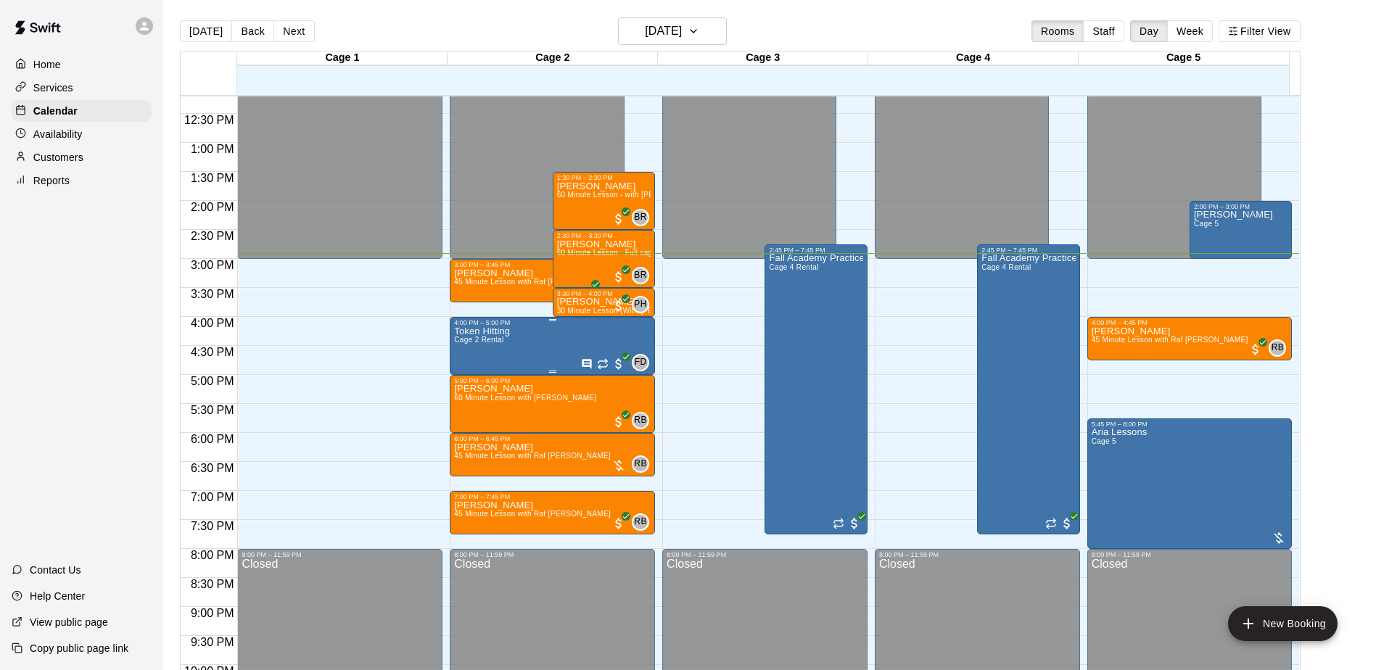
scroll to position [686, 0]
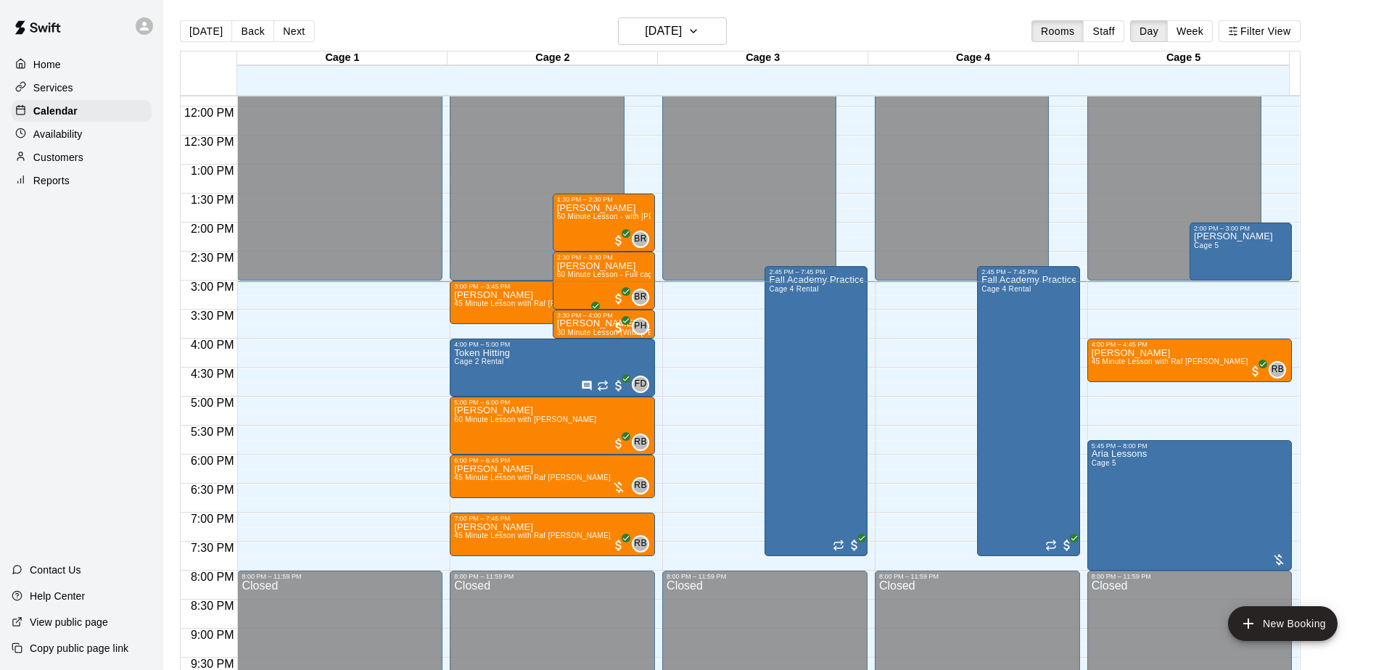
click at [81, 162] on p "Customers" at bounding box center [58, 157] width 50 height 15
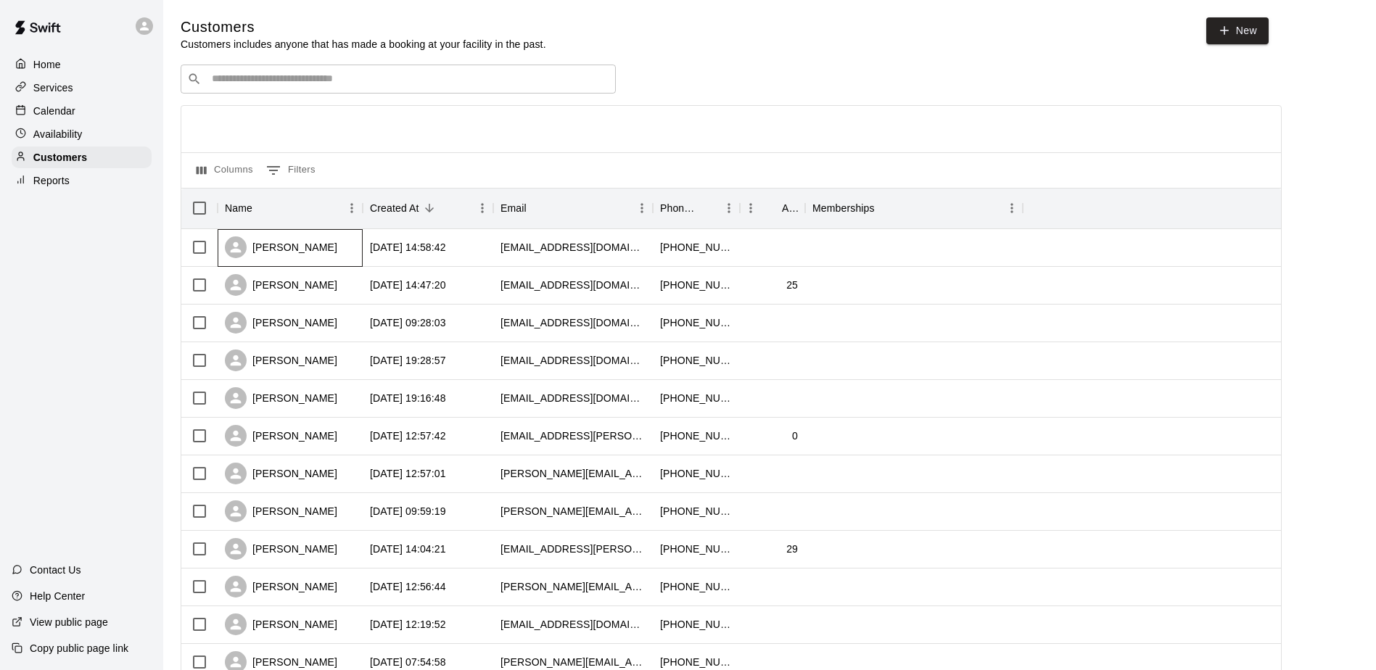
click at [282, 246] on div "Jared Moore" at bounding box center [281, 248] width 112 height 22
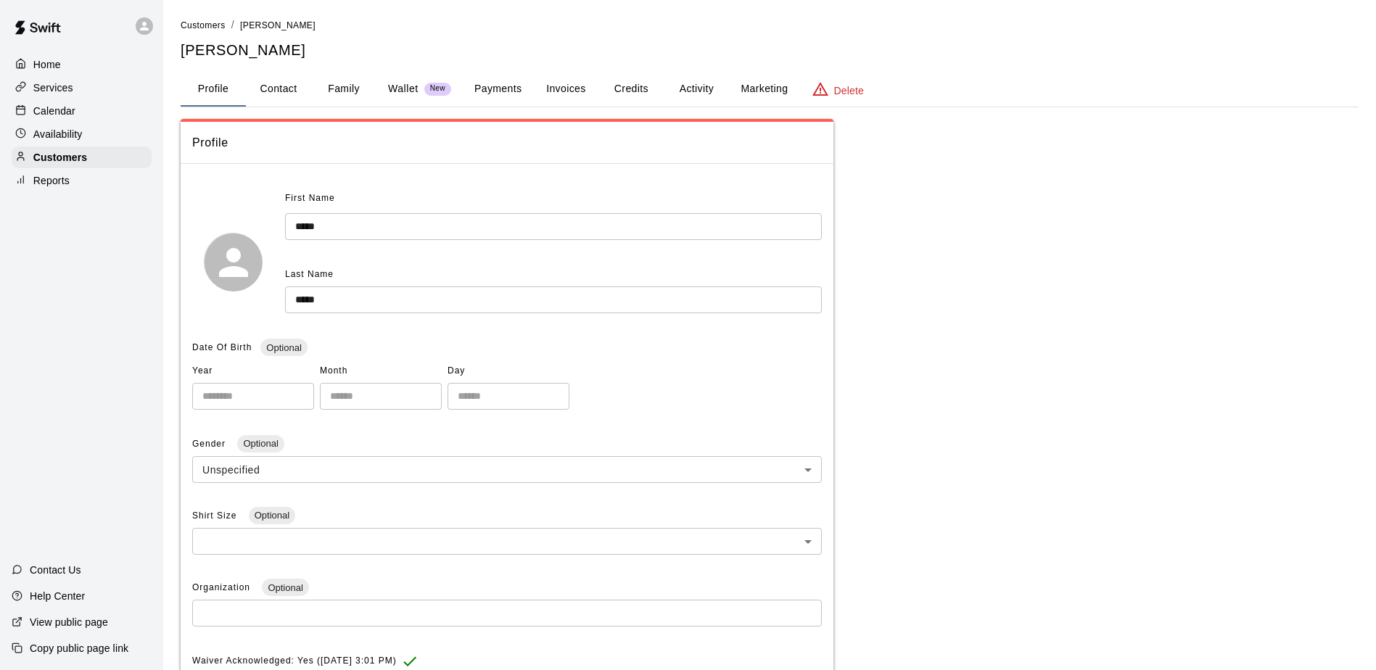
click at [295, 85] on button "Contact" at bounding box center [278, 89] width 65 height 35
select select "**"
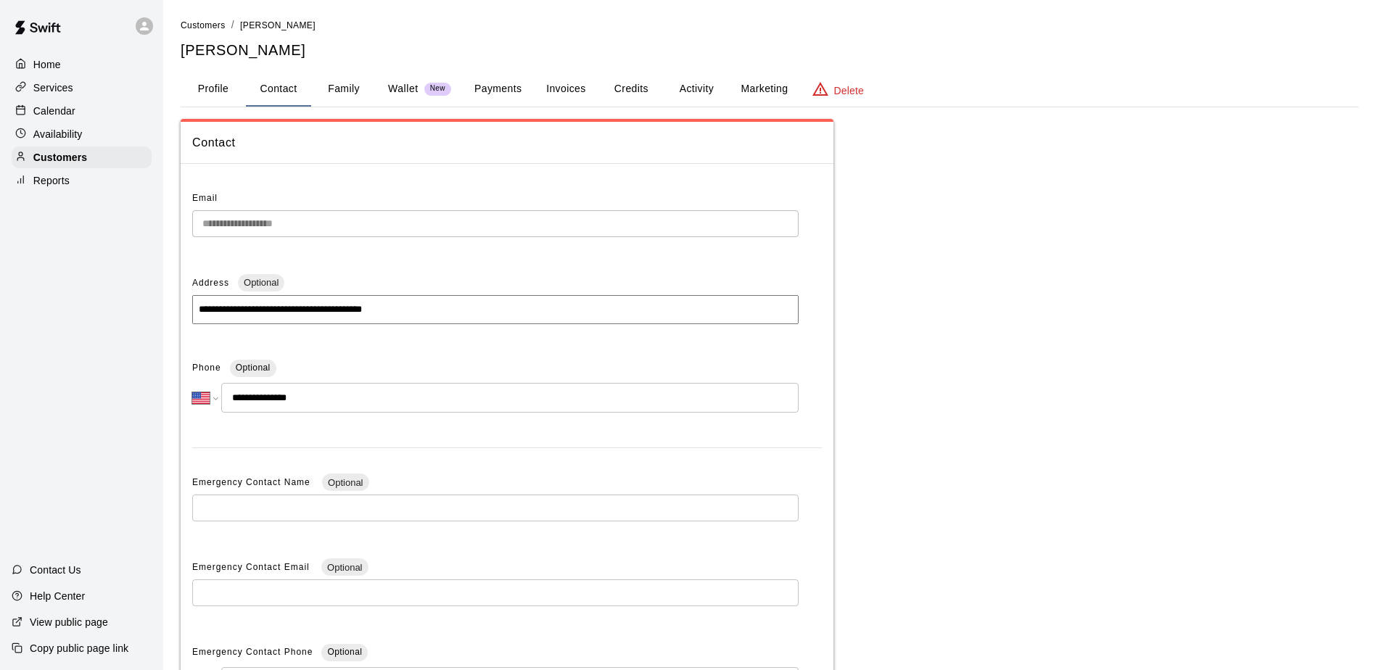
click at [85, 115] on div "Calendar" at bounding box center [82, 111] width 140 height 22
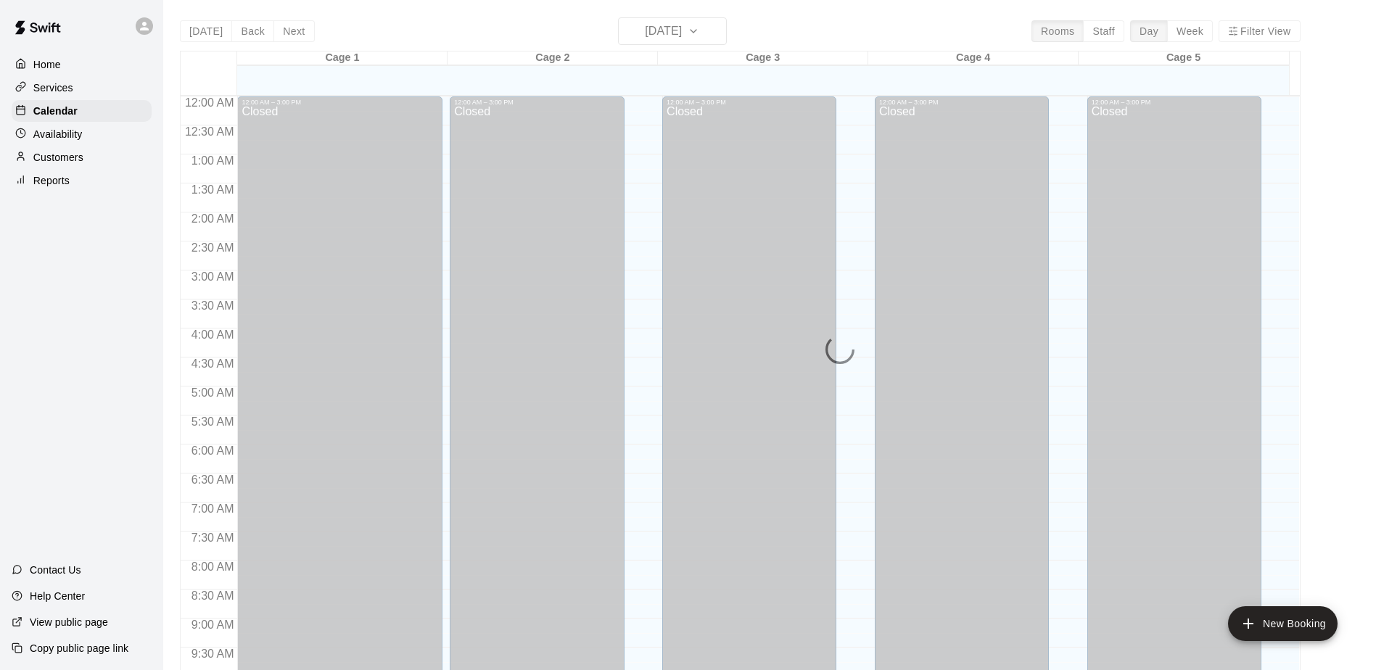
scroll to position [759, 0]
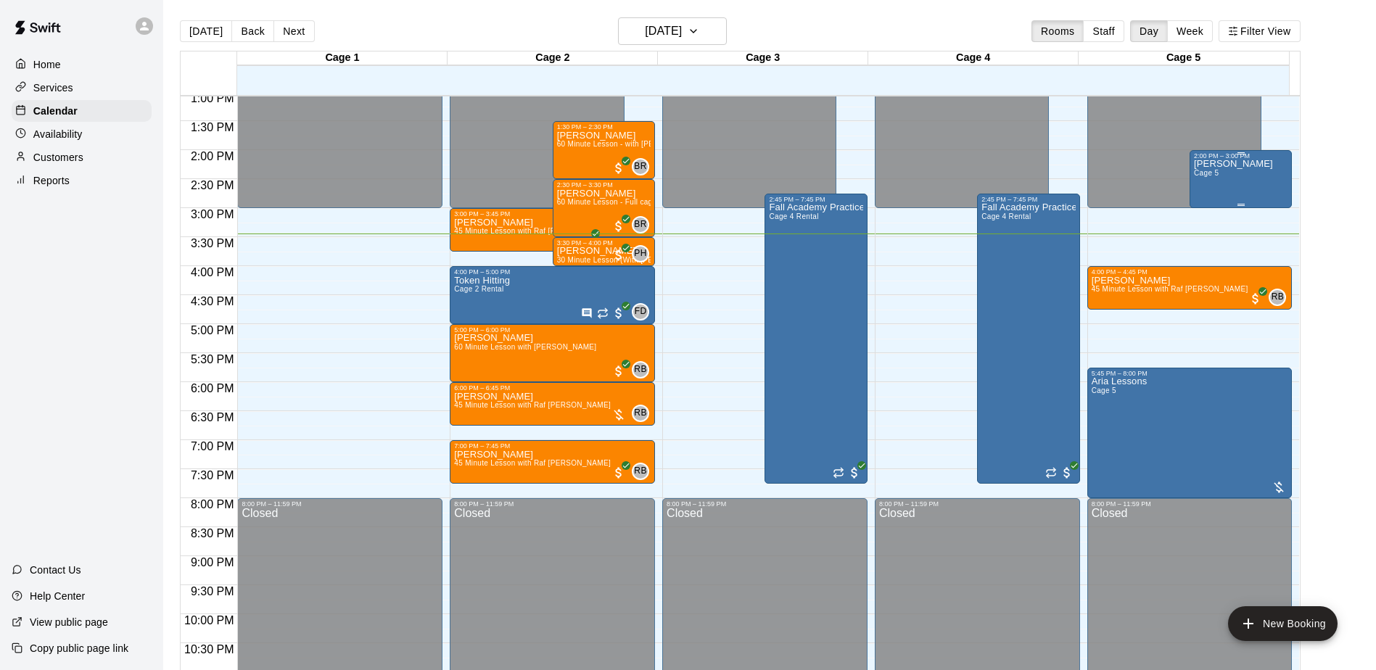
click at [1242, 197] on div "Mackie Lesson Cage 5" at bounding box center [1233, 495] width 79 height 670
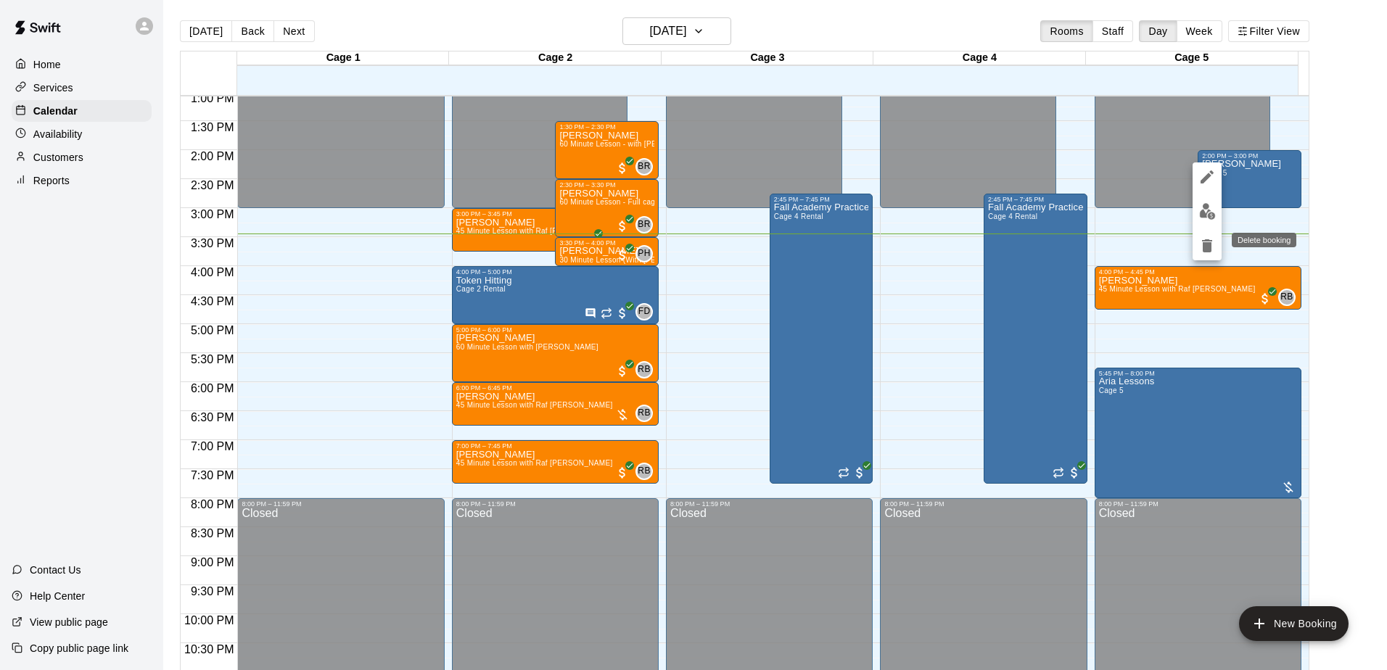
click at [1206, 248] on icon "delete" at bounding box center [1207, 245] width 10 height 13
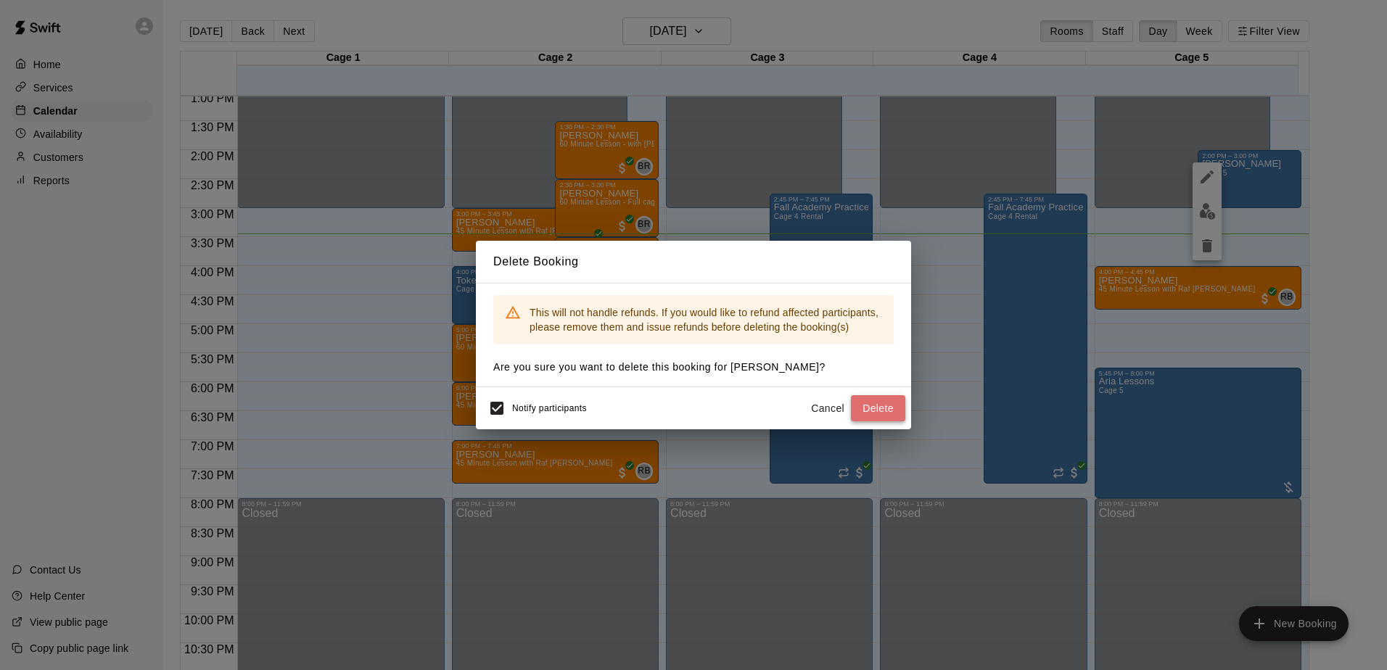
click at [861, 418] on button "Delete" at bounding box center [878, 408] width 54 height 27
